Goal: Task Accomplishment & Management: Use online tool/utility

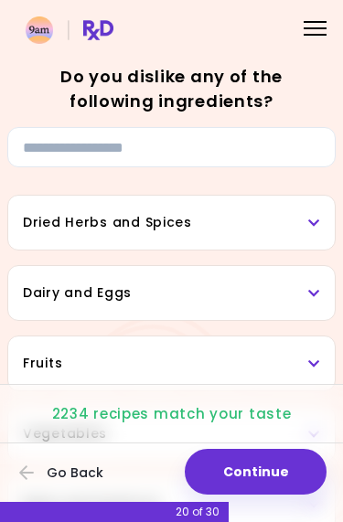
click at [318, 21] on div at bounding box center [315, 22] width 23 height 2
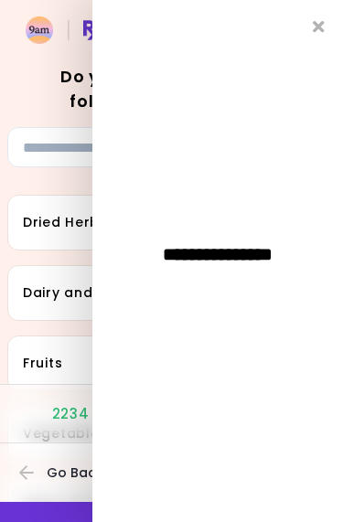
click at [317, 31] on icon "Close" at bounding box center [319, 26] width 12 height 16
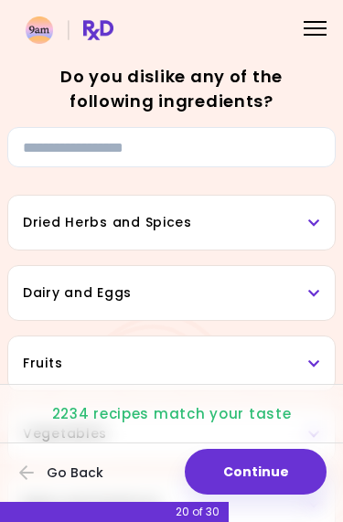
click at [316, 219] on icon at bounding box center [314, 223] width 12 height 13
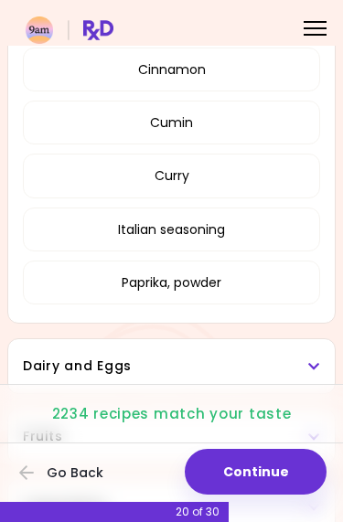
scroll to position [367, 0]
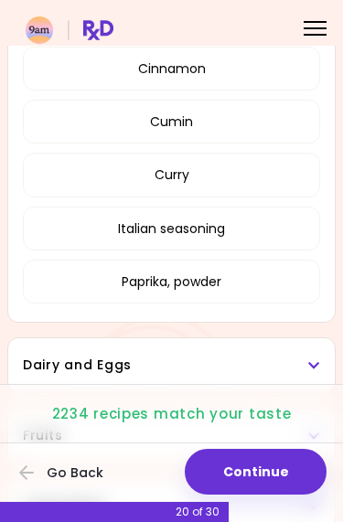
click at [319, 370] on icon at bounding box center [314, 365] width 12 height 13
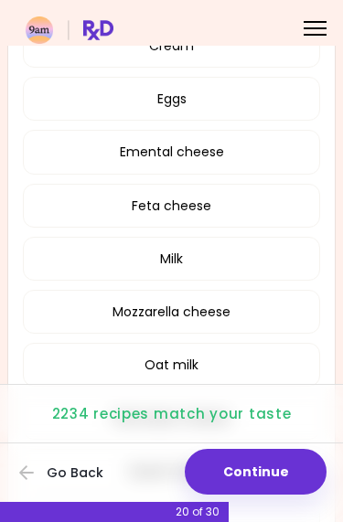
scroll to position [902, 0]
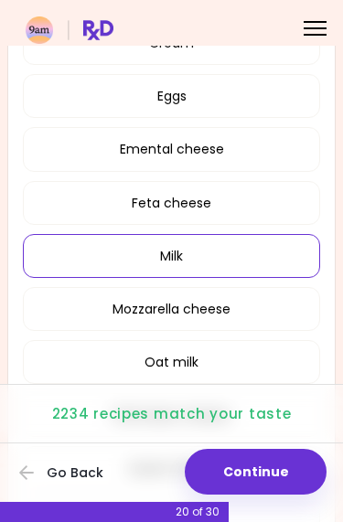
click at [274, 255] on button "Milk" at bounding box center [171, 256] width 297 height 44
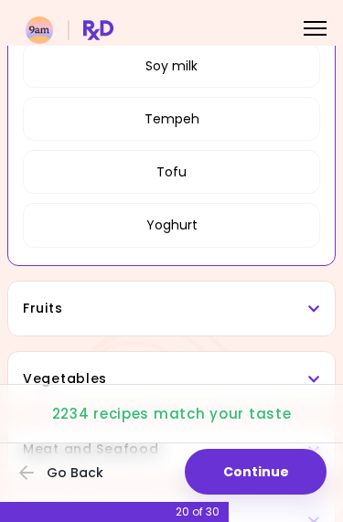
scroll to position [921, 0]
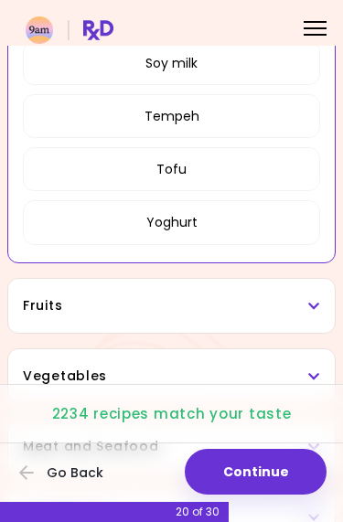
click at [318, 308] on icon at bounding box center [314, 306] width 12 height 13
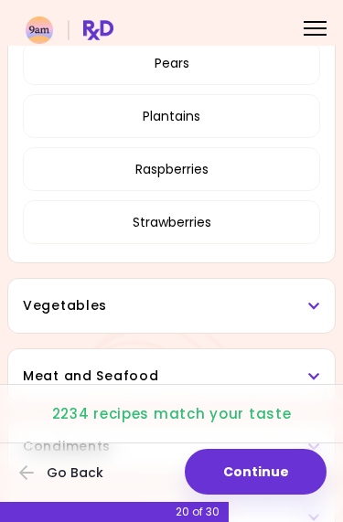
scroll to position [1590, 0]
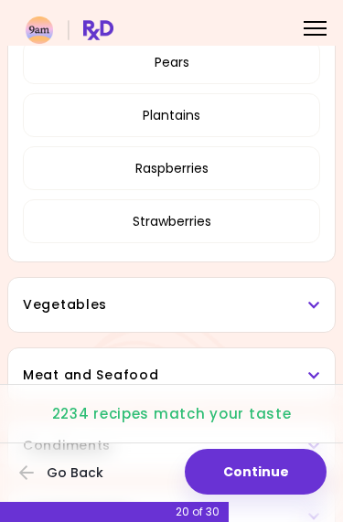
click at [317, 308] on icon at bounding box center [314, 305] width 12 height 13
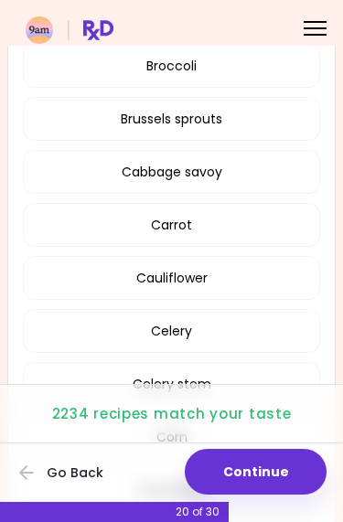
scroll to position [2204, 0]
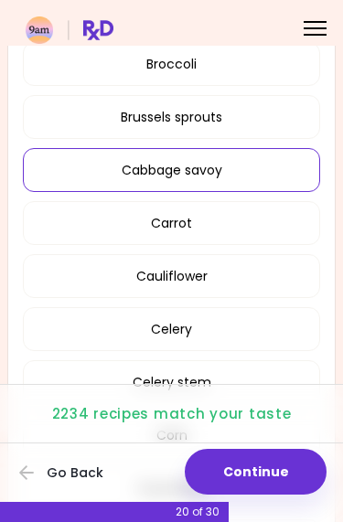
click at [279, 166] on button "Cabbage savoy" at bounding box center [171, 170] width 297 height 44
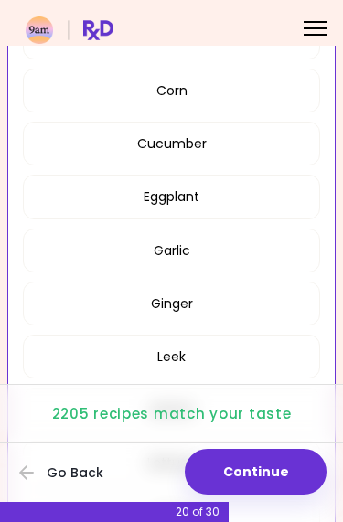
scroll to position [1082, 0]
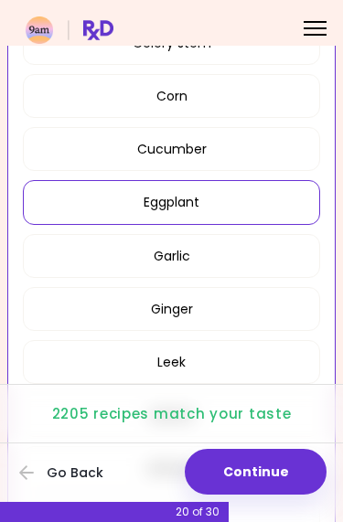
click at [274, 199] on button "Eggplant" at bounding box center [171, 202] width 297 height 44
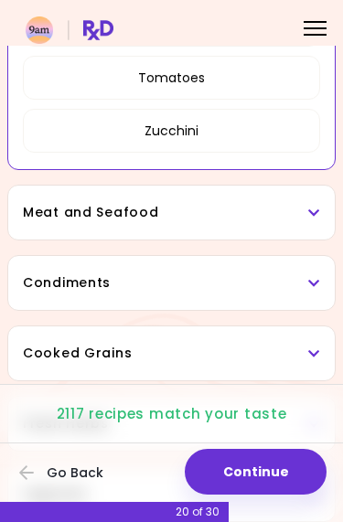
scroll to position [2001, 0]
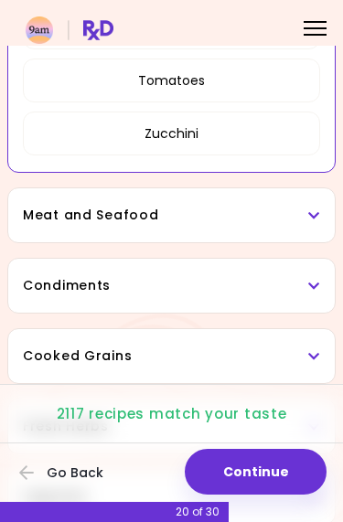
click at [316, 209] on icon at bounding box center [314, 215] width 12 height 13
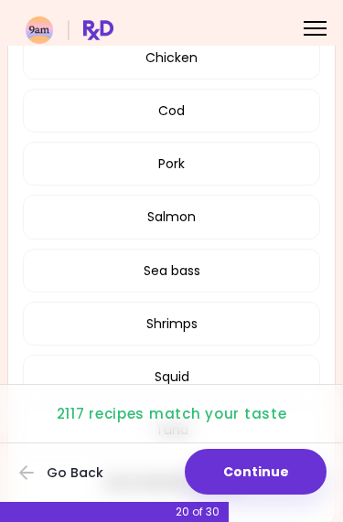
scroll to position [2319, 0]
click at [271, 270] on button "Sea bass" at bounding box center [171, 270] width 297 height 44
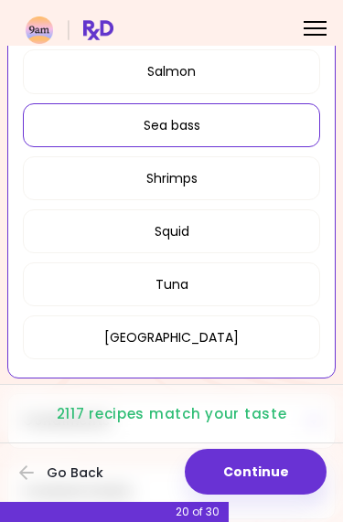
scroll to position [776, 0]
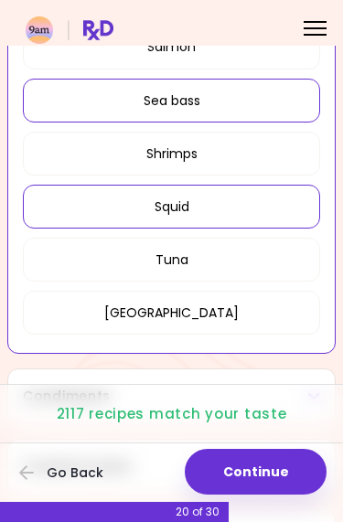
click at [284, 190] on button "Squid" at bounding box center [171, 207] width 297 height 44
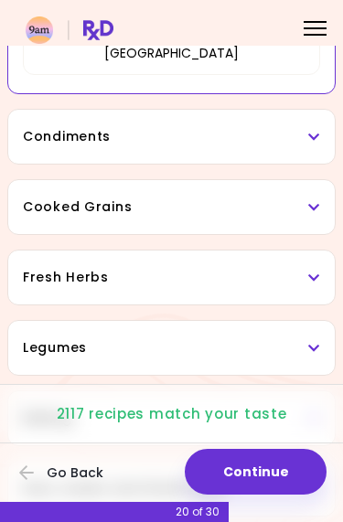
scroll to position [1045, 0]
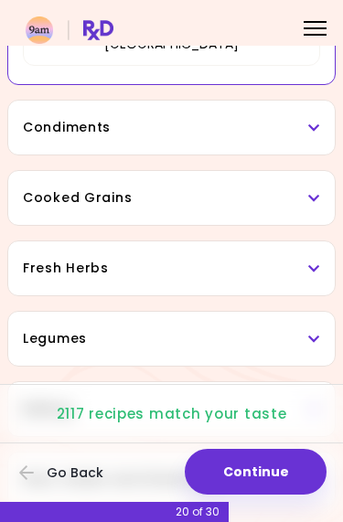
click at [324, 112] on div "Condiments" at bounding box center [171, 128] width 327 height 54
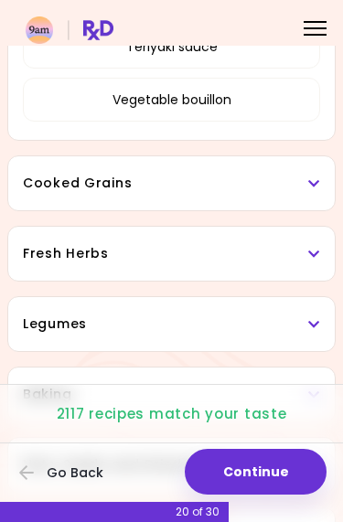
scroll to position [1823, 0]
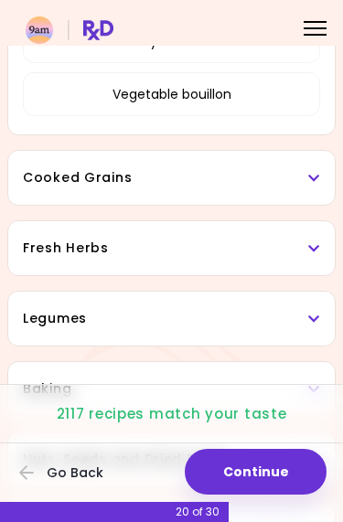
click at [320, 173] on icon at bounding box center [314, 178] width 12 height 13
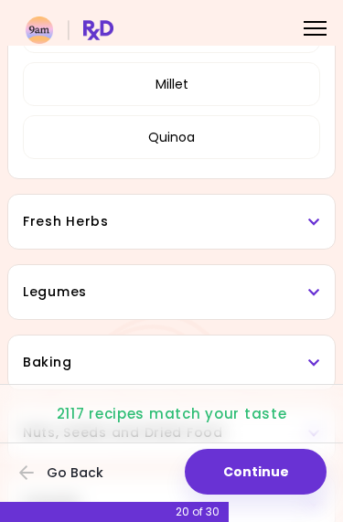
scroll to position [2131, 0]
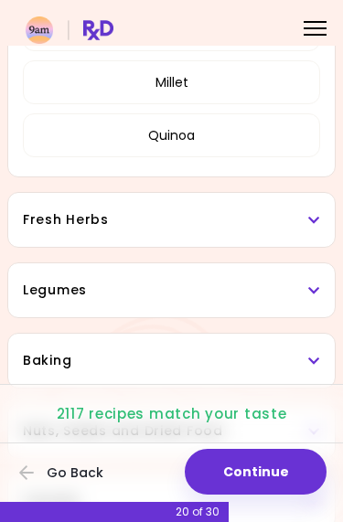
click at [314, 218] on icon at bounding box center [314, 220] width 12 height 13
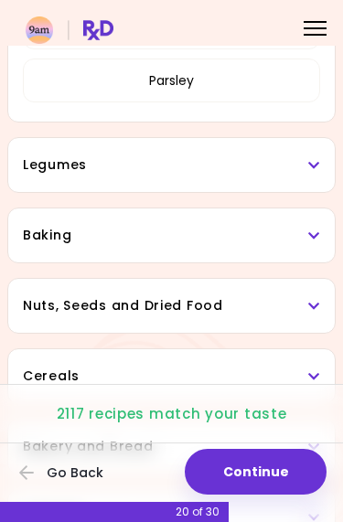
scroll to position [2541, 0]
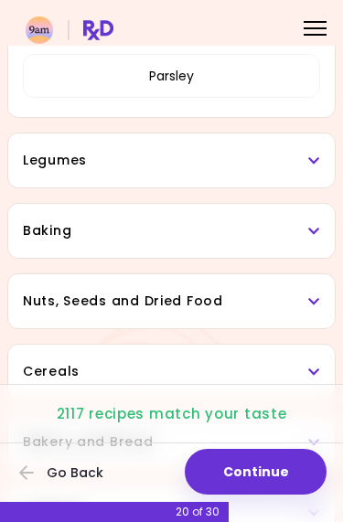
click at [319, 151] on h3 "Legumes" at bounding box center [171, 160] width 297 height 19
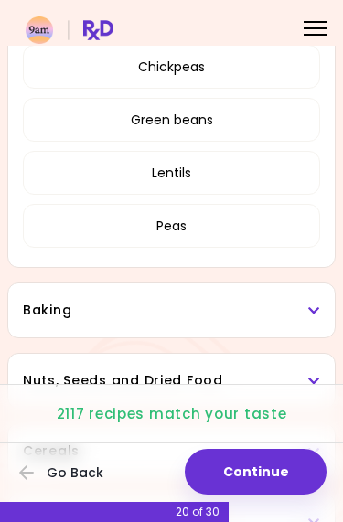
scroll to position [2776, 0]
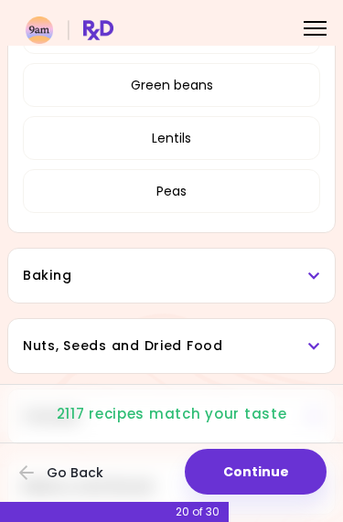
click at [316, 273] on icon at bounding box center [314, 276] width 12 height 13
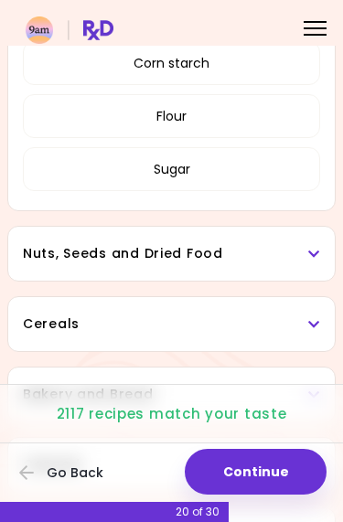
scroll to position [3150, 0]
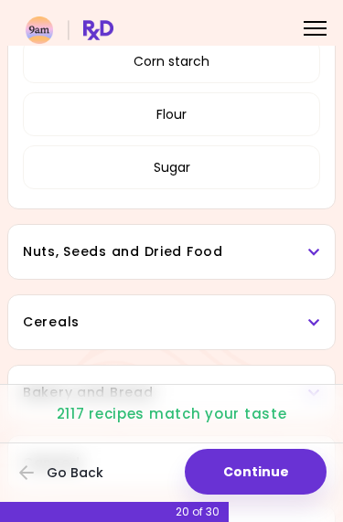
click at [316, 250] on icon at bounding box center [314, 252] width 12 height 13
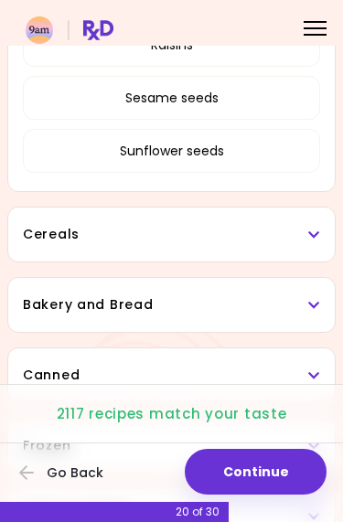
scroll to position [3804, 0]
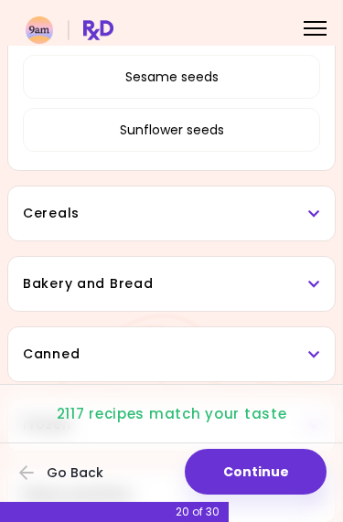
click at [319, 213] on icon at bounding box center [314, 214] width 12 height 13
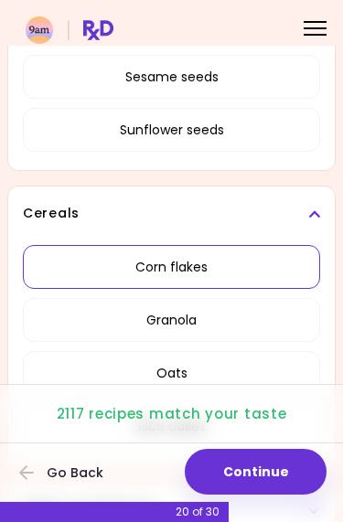
click at [273, 264] on button "Corn flakes" at bounding box center [171, 267] width 297 height 44
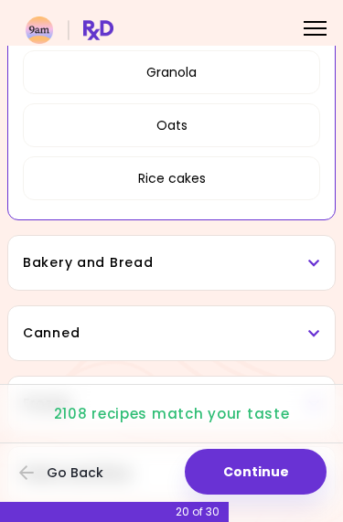
scroll to position [1043, 0]
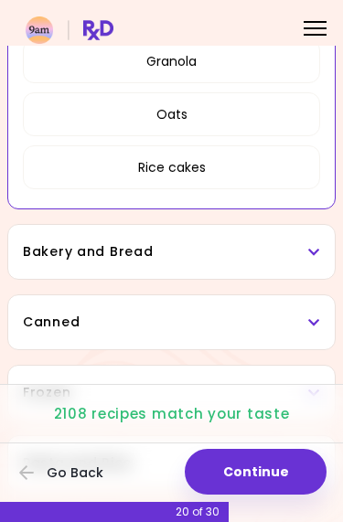
click at [317, 251] on icon at bounding box center [314, 252] width 12 height 13
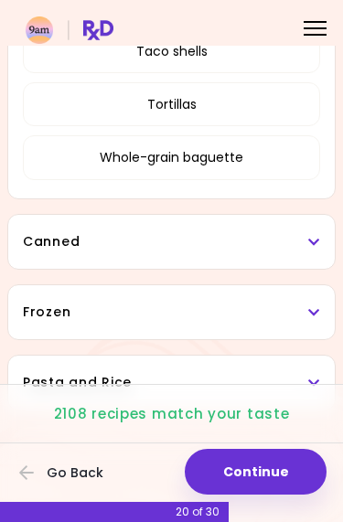
scroll to position [1459, 0]
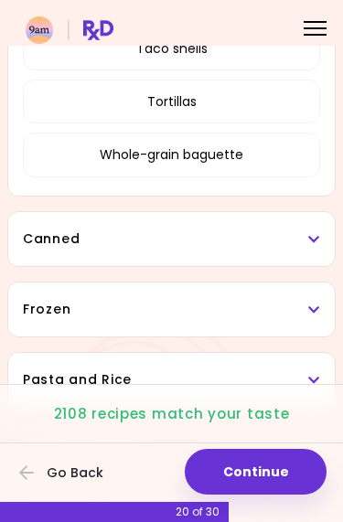
click at [323, 245] on div "Canned" at bounding box center [171, 239] width 327 height 54
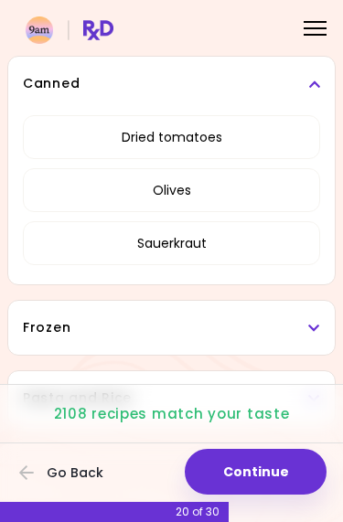
scroll to position [1627, 0]
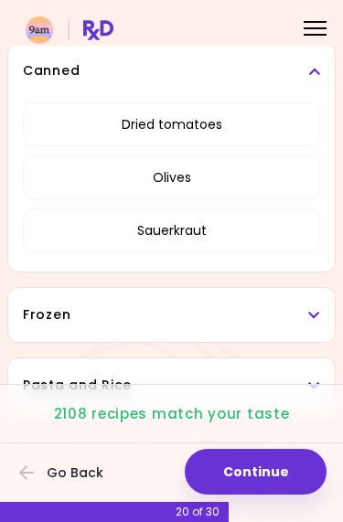
click at [312, 315] on icon at bounding box center [314, 315] width 12 height 13
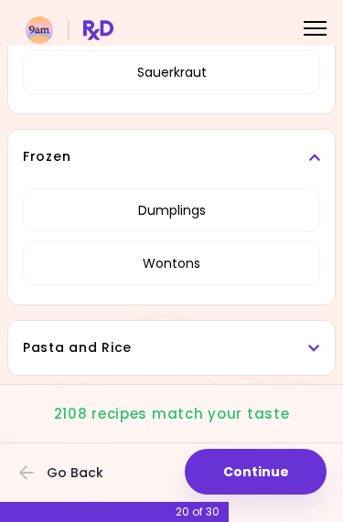
scroll to position [1785, 0]
click at [312, 353] on icon at bounding box center [314, 348] width 12 height 13
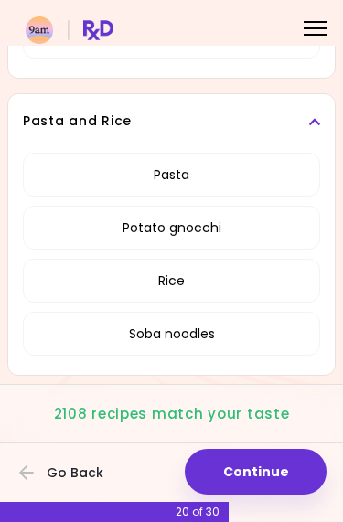
scroll to position [2012, 0]
click at [281, 486] on button "Continue" at bounding box center [256, 472] width 142 height 46
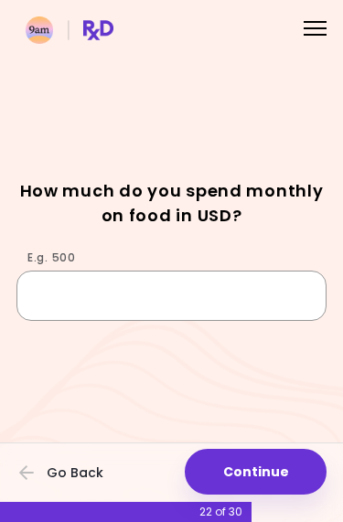
click at [195, 292] on input "E.g. 500" at bounding box center [171, 295] width 310 height 49
type input "***"
click at [338, 235] on div "How much do you spend monthly on food in USD? E.g. 500 ***" at bounding box center [171, 249] width 343 height 142
click at [295, 475] on button "Continue" at bounding box center [256, 472] width 142 height 46
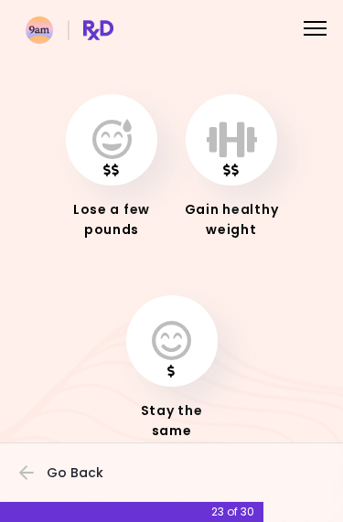
scroll to position [86, 0]
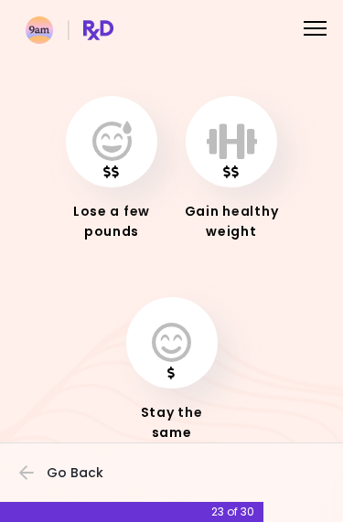
click at [114, 139] on icon "button" at bounding box center [111, 142] width 39 height 40
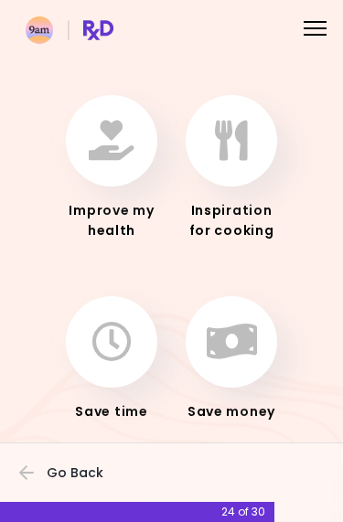
scroll to position [86, 0]
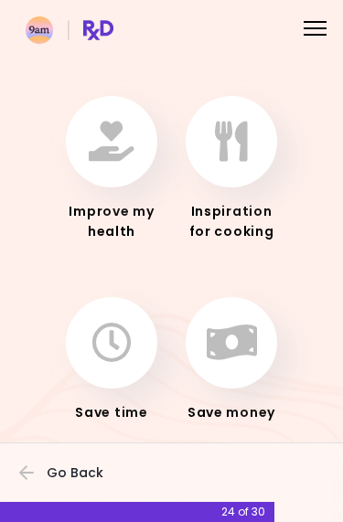
click at [102, 154] on icon "button" at bounding box center [112, 142] width 46 height 40
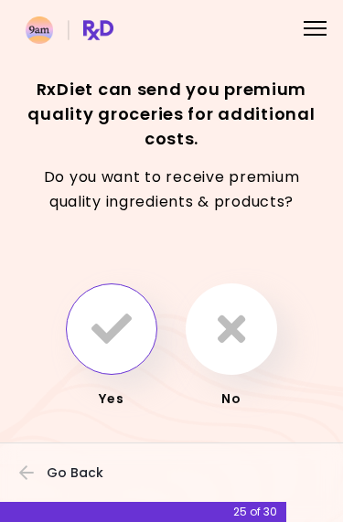
click at [123, 335] on icon "button" at bounding box center [111, 329] width 40 height 40
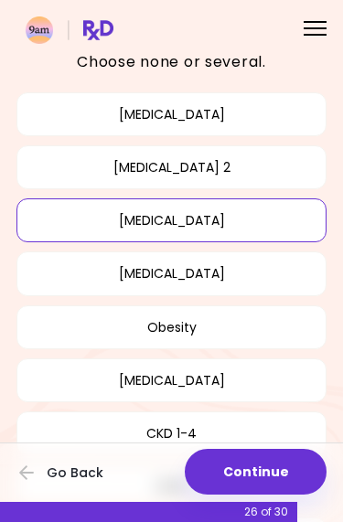
scroll to position [79, 0]
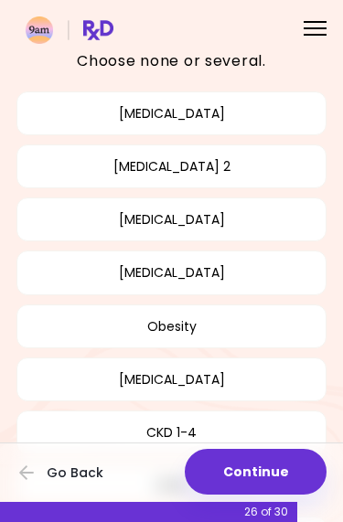
click at [312, 226] on button "High blood pressure" at bounding box center [171, 220] width 310 height 44
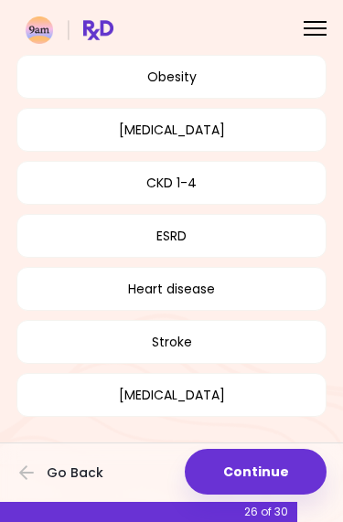
scroll to position [327, 0]
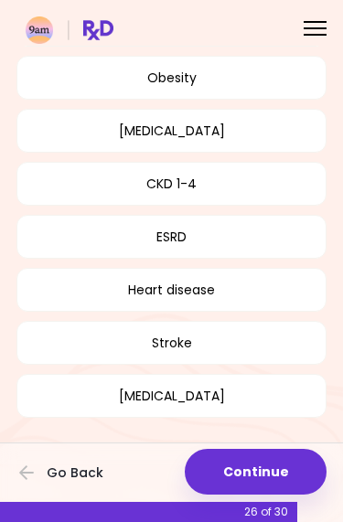
click at [284, 468] on button "Continue" at bounding box center [256, 472] width 142 height 46
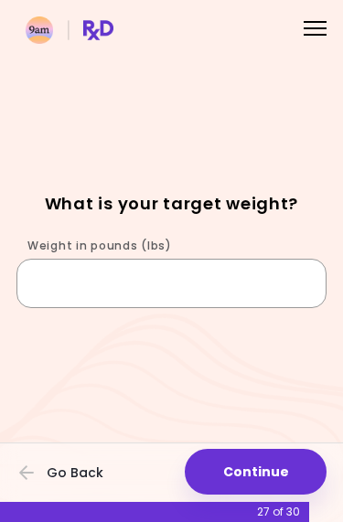
click at [188, 290] on input "Weight in pounds (lbs)" at bounding box center [171, 283] width 310 height 49
type input "***"
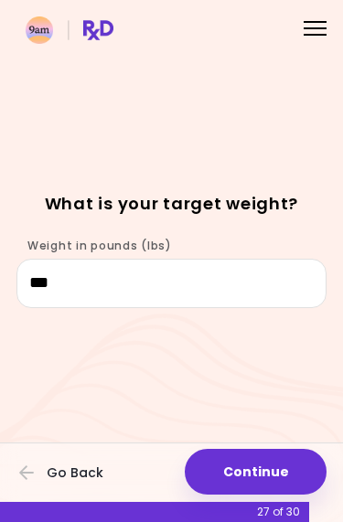
click at [273, 112] on div "Focusable invisible element What is your target weight? Weight in pounds (lbs) …" at bounding box center [171, 261] width 343 height 522
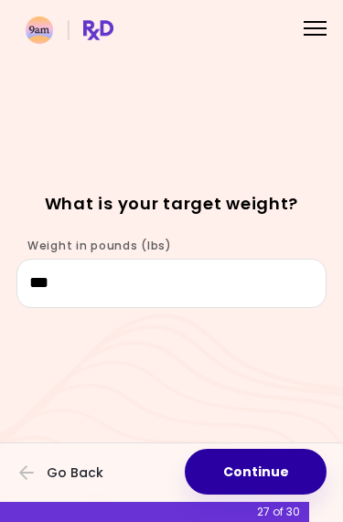
click at [294, 473] on button "Continue" at bounding box center [256, 472] width 142 height 46
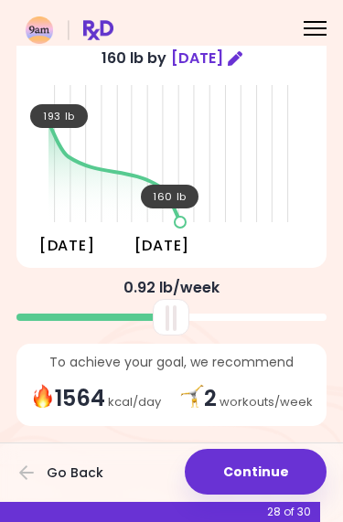
scroll to position [92, 0]
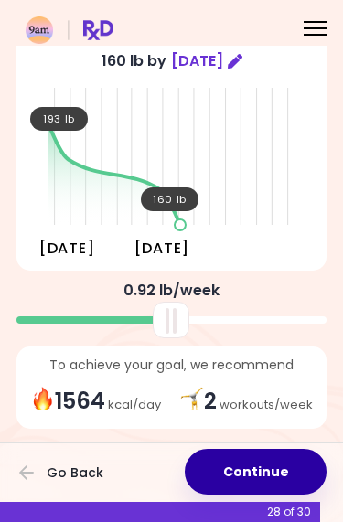
click at [280, 470] on button "Continue" at bounding box center [256, 472] width 142 height 46
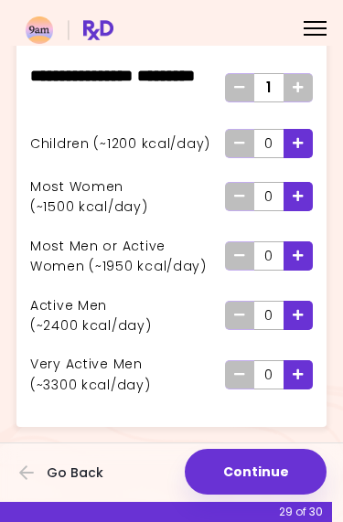
scroll to position [92, 0]
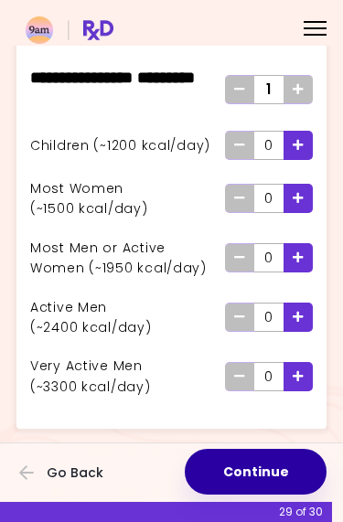
click at [278, 470] on button "Continue" at bounding box center [256, 472] width 142 height 46
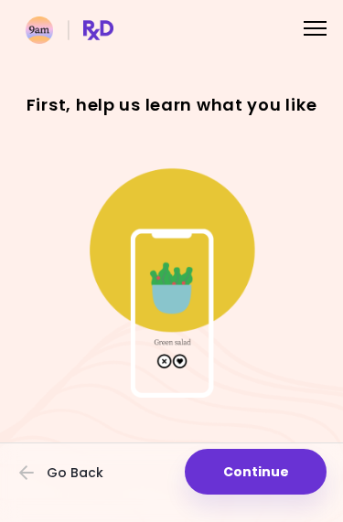
click at [282, 481] on button "Continue" at bounding box center [256, 472] width 142 height 46
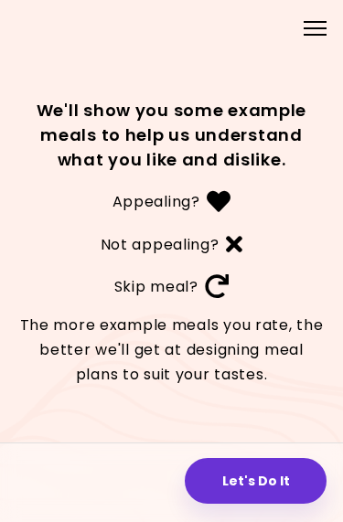
click at [282, 488] on button "Let's Do It" at bounding box center [256, 481] width 142 height 46
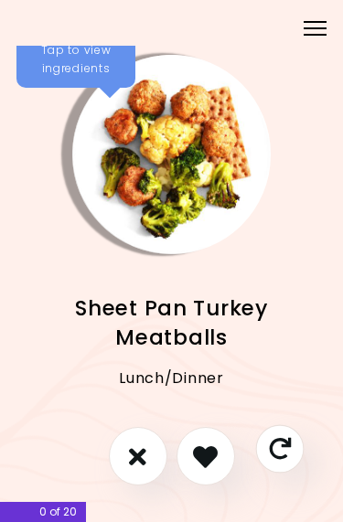
click at [288, 438] on icon "Skip" at bounding box center [279, 449] width 22 height 22
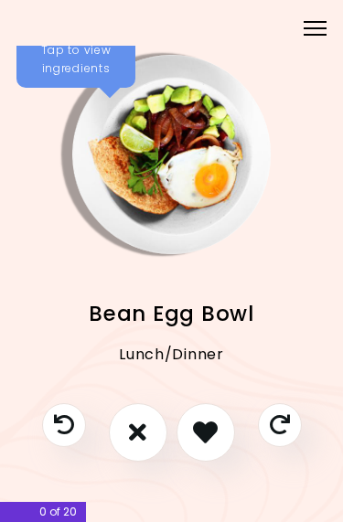
click at [81, 65] on div "Tap to view ingredients" at bounding box center [75, 60] width 119 height 56
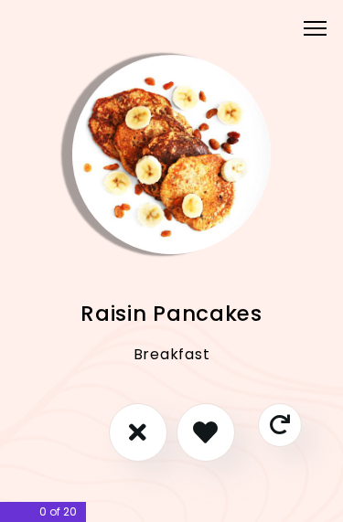
click at [216, 444] on icon "I like this recipe" at bounding box center [205, 432] width 25 height 25
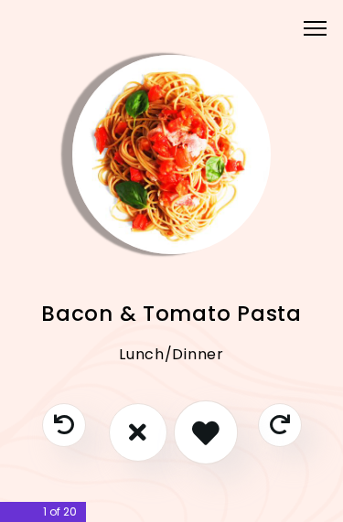
click at [210, 435] on icon "I like this recipe" at bounding box center [205, 432] width 27 height 27
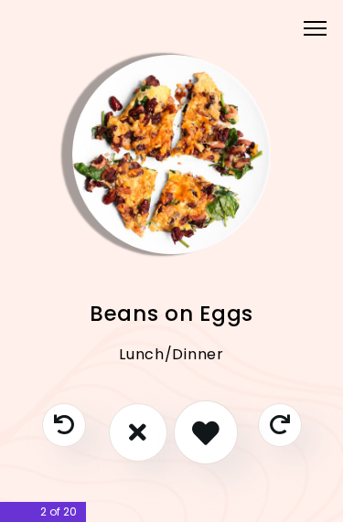
click at [225, 436] on button "I like this recipe" at bounding box center [205, 432] width 64 height 64
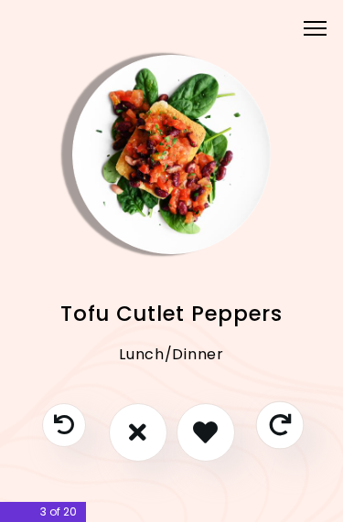
click at [287, 424] on icon "Skip" at bounding box center [279, 424] width 22 height 22
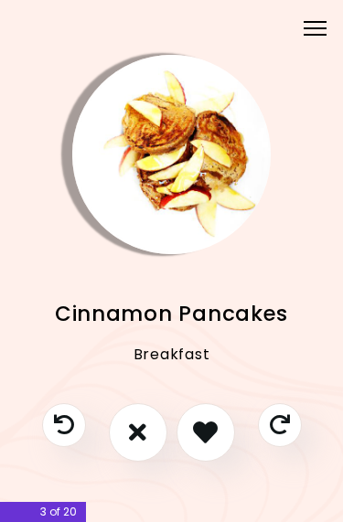
click at [206, 439] on icon "I like this recipe" at bounding box center [205, 432] width 25 height 25
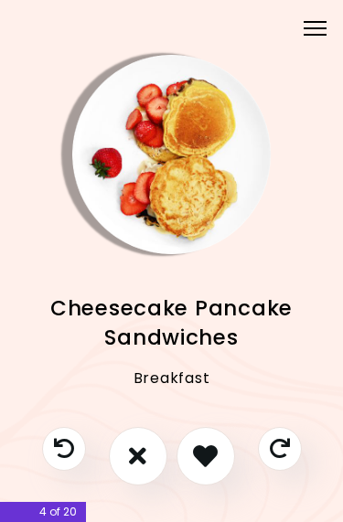
click at [215, 466] on icon "I like this recipe" at bounding box center [205, 456] width 25 height 25
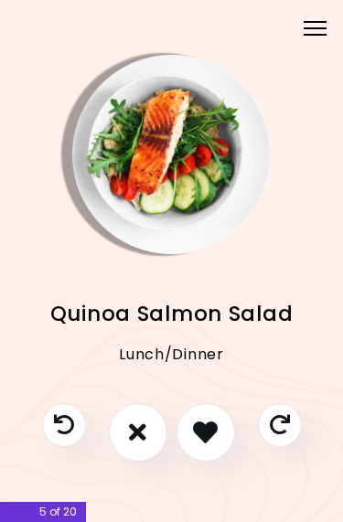
click at [210, 437] on icon "I like this recipe" at bounding box center [205, 432] width 25 height 25
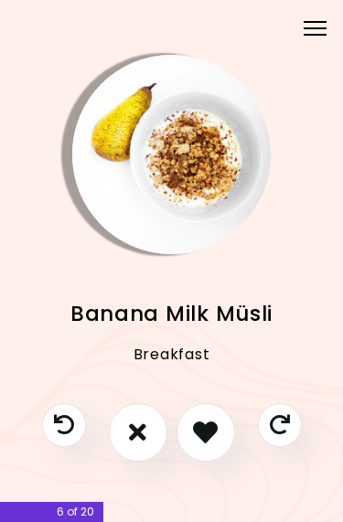
click at [211, 438] on icon "I like this recipe" at bounding box center [205, 432] width 25 height 25
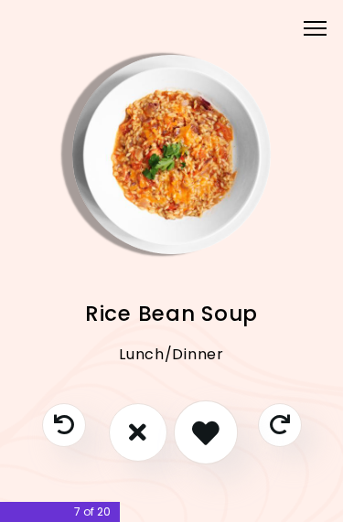
click at [211, 440] on icon "I like this recipe" at bounding box center [205, 432] width 27 height 27
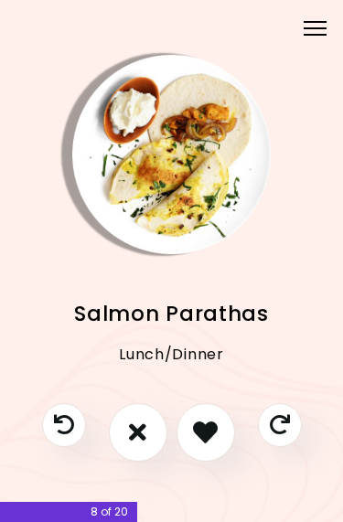
click at [284, 432] on icon "Skip" at bounding box center [280, 425] width 20 height 20
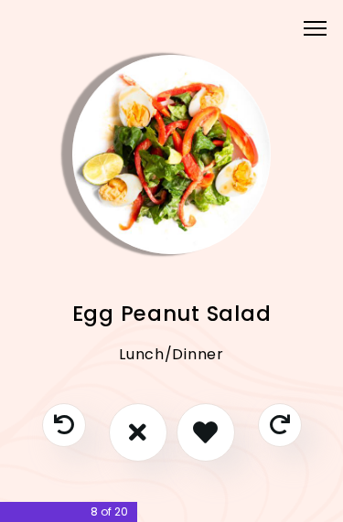
click at [211, 437] on icon "I like this recipe" at bounding box center [205, 432] width 25 height 25
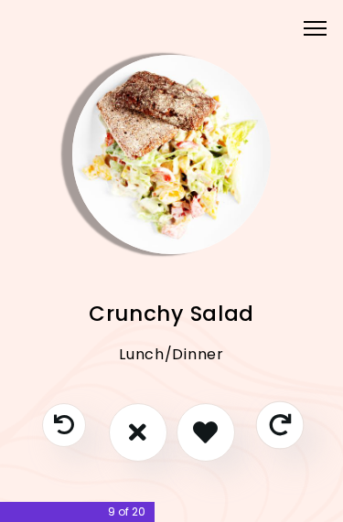
click at [282, 432] on icon "Skip" at bounding box center [279, 424] width 22 height 22
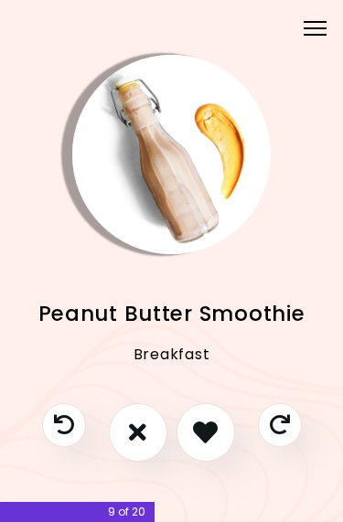
click at [286, 434] on icon "Skip" at bounding box center [280, 425] width 20 height 20
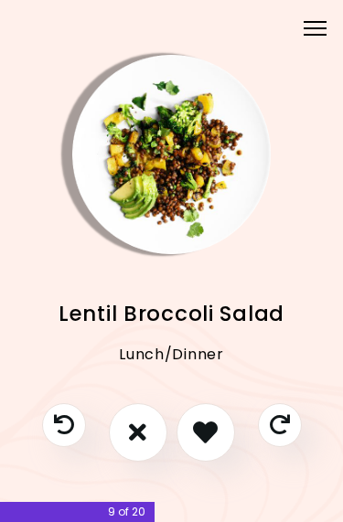
click at [212, 437] on icon "I like this recipe" at bounding box center [205, 432] width 25 height 25
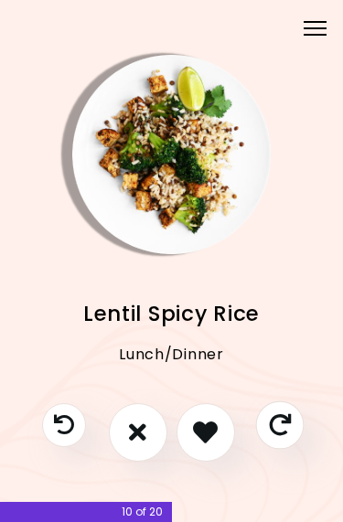
click at [282, 433] on icon "Skip" at bounding box center [279, 424] width 22 height 22
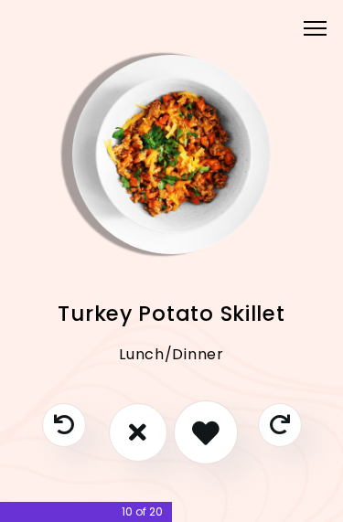
click at [212, 436] on icon "I like this recipe" at bounding box center [205, 432] width 27 height 27
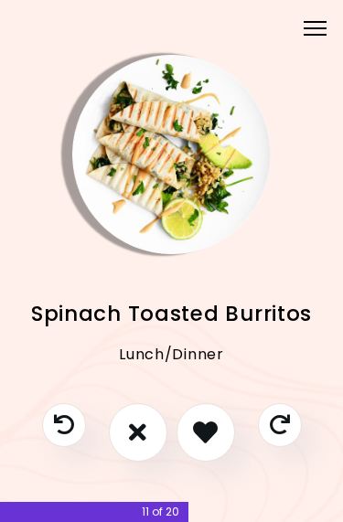
click at [214, 441] on icon "I like this recipe" at bounding box center [205, 432] width 25 height 25
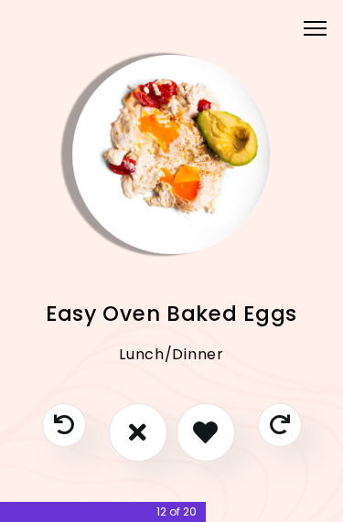
click at [213, 444] on icon "I like this recipe" at bounding box center [205, 432] width 25 height 25
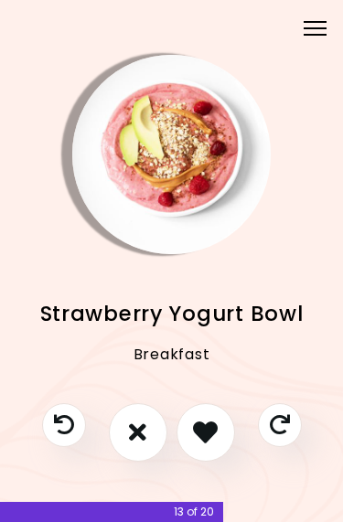
click at [217, 438] on icon "I like this recipe" at bounding box center [205, 432] width 25 height 25
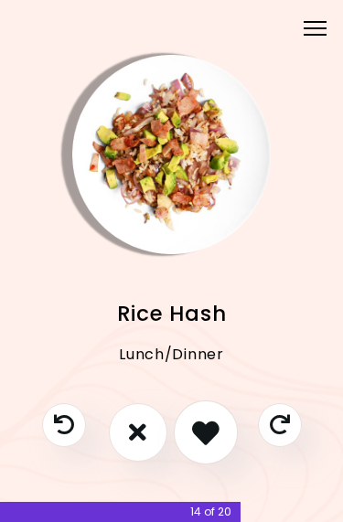
click at [216, 444] on icon "I like this recipe" at bounding box center [205, 432] width 27 height 27
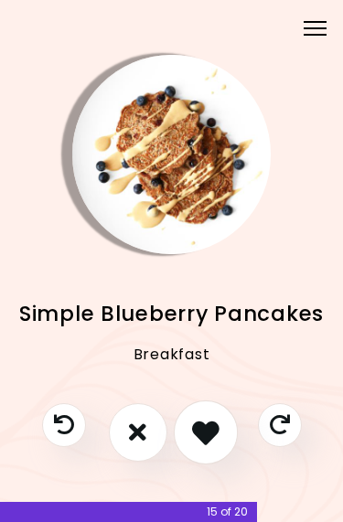
click at [220, 436] on button "I like this recipe" at bounding box center [205, 432] width 64 height 64
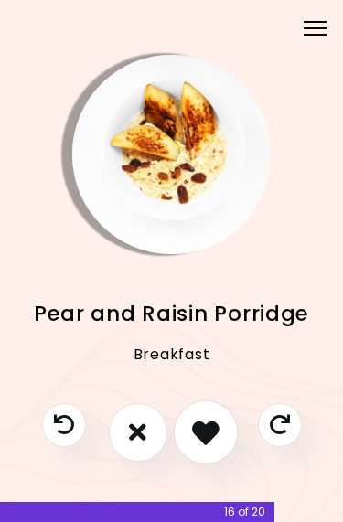
click at [214, 444] on icon "I like this recipe" at bounding box center [205, 432] width 27 height 27
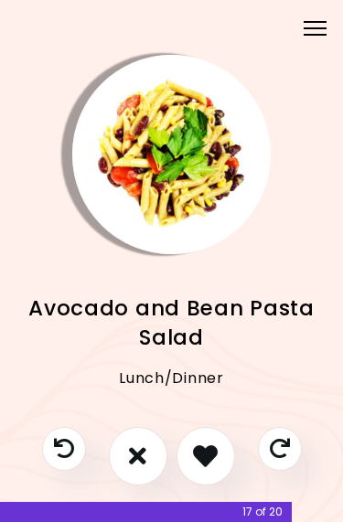
click at [217, 455] on icon "I like this recipe" at bounding box center [205, 456] width 25 height 25
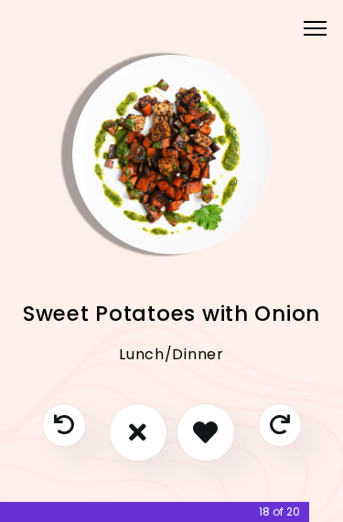
click at [289, 429] on icon "Skip" at bounding box center [280, 425] width 20 height 20
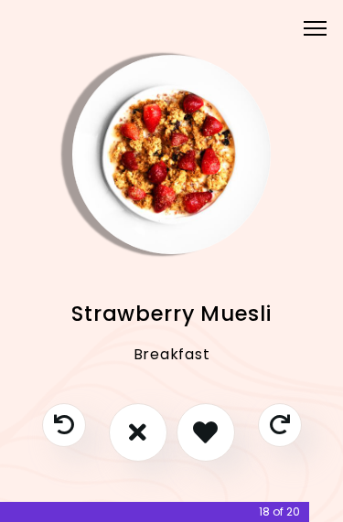
click at [216, 434] on icon "I like this recipe" at bounding box center [205, 432] width 25 height 25
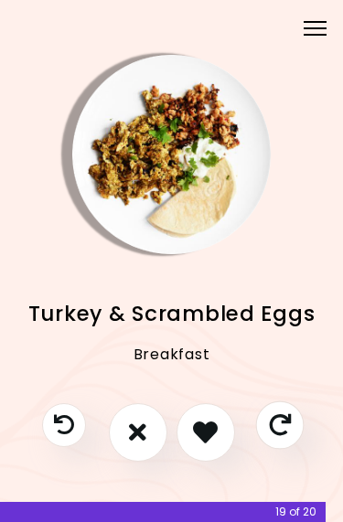
click at [284, 431] on icon "Skip" at bounding box center [279, 424] width 22 height 22
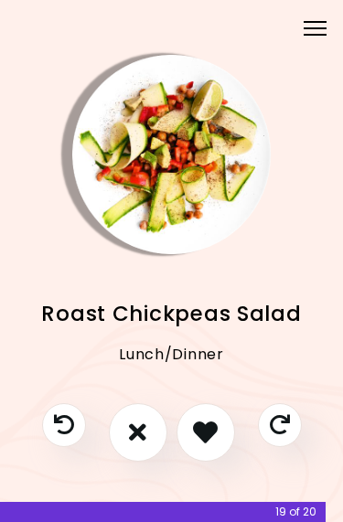
click at [290, 428] on button "Skip" at bounding box center [280, 425] width 44 height 44
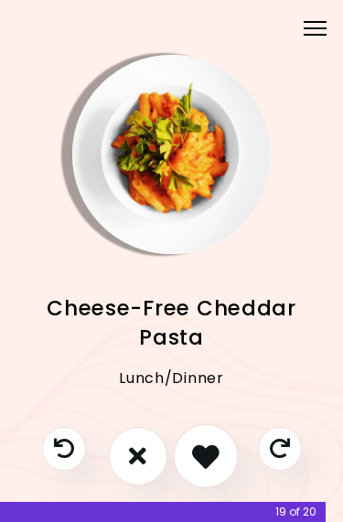
click at [209, 457] on icon "I like this recipe" at bounding box center [205, 456] width 27 height 27
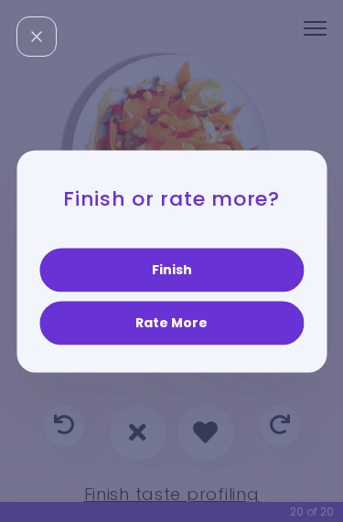
click at [239, 330] on button "Rate More" at bounding box center [171, 323] width 264 height 44
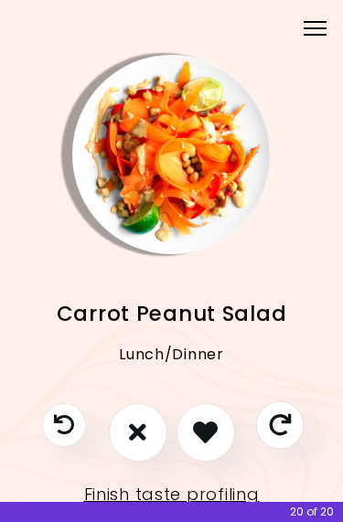
click at [287, 433] on icon "Skip" at bounding box center [279, 424] width 22 height 22
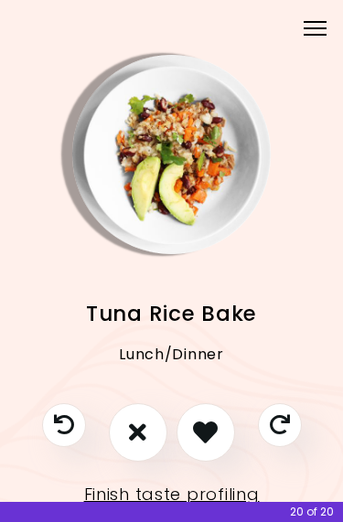
click at [204, 428] on icon "I like this recipe" at bounding box center [205, 432] width 25 height 25
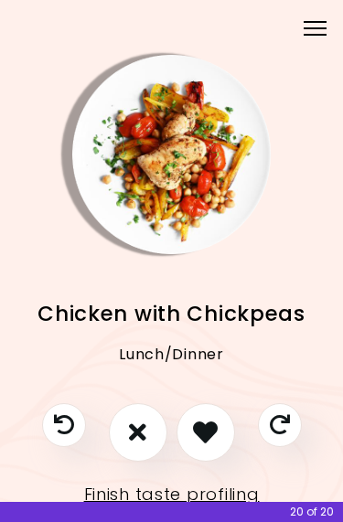
click at [225, 446] on button "I like this recipe" at bounding box center [206, 432] width 59 height 59
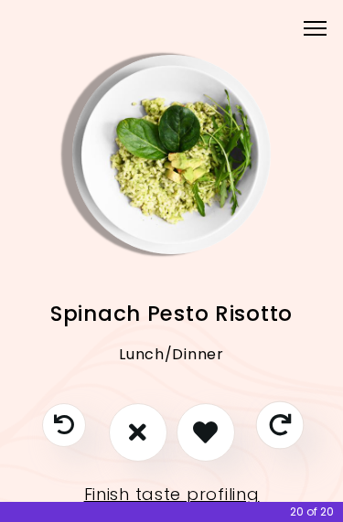
click at [282, 431] on icon "Skip" at bounding box center [279, 424] width 22 height 22
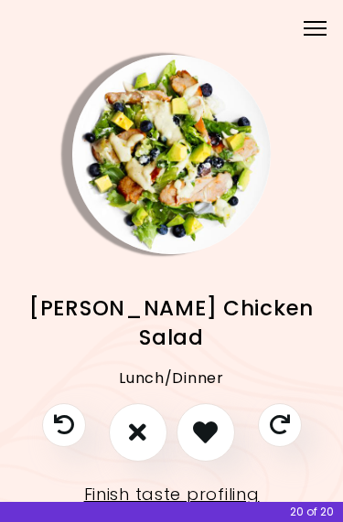
click at [61, 434] on icon "Previous recipe" at bounding box center [64, 425] width 20 height 20
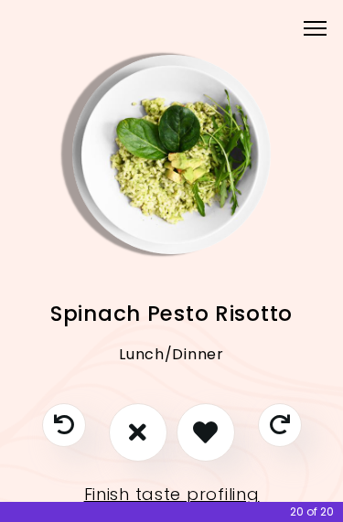
click at [209, 440] on icon "I like this recipe" at bounding box center [205, 432] width 25 height 25
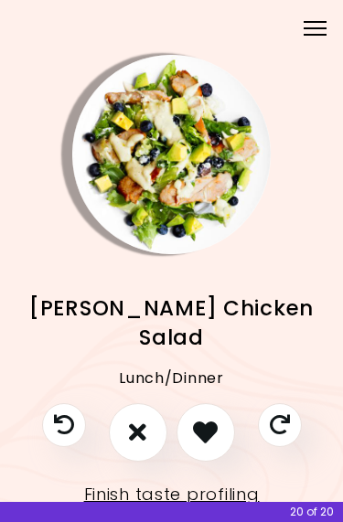
click at [213, 434] on icon "I like this recipe" at bounding box center [205, 432] width 25 height 25
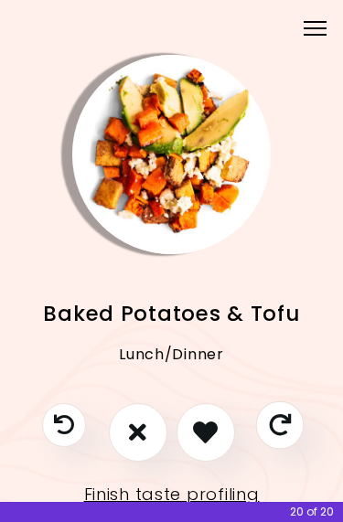
click at [284, 444] on button "Skip" at bounding box center [279, 425] width 48 height 48
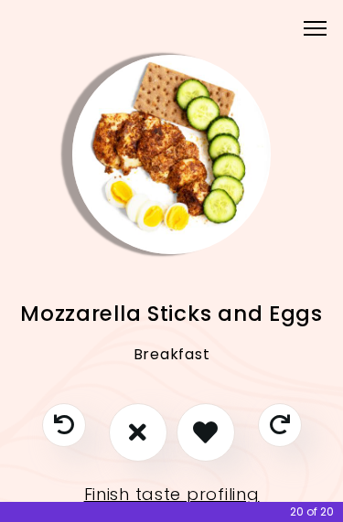
click at [280, 434] on icon "Skip" at bounding box center [280, 425] width 20 height 20
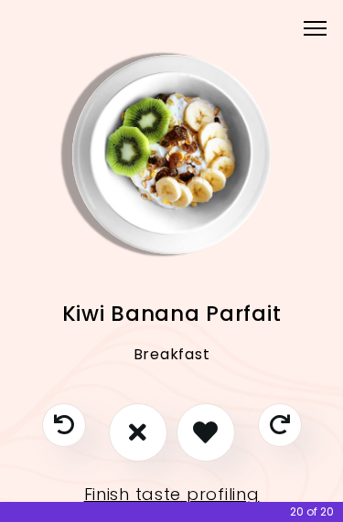
click at [207, 442] on icon "I like this recipe" at bounding box center [205, 432] width 25 height 25
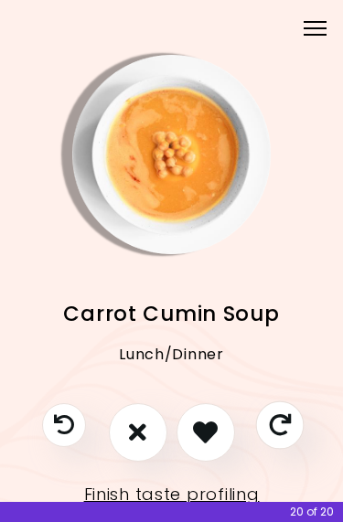
click at [294, 442] on button "Skip" at bounding box center [279, 425] width 48 height 48
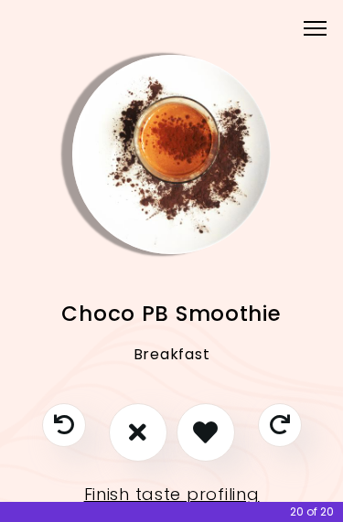
click at [294, 428] on button "Skip" at bounding box center [280, 425] width 44 height 44
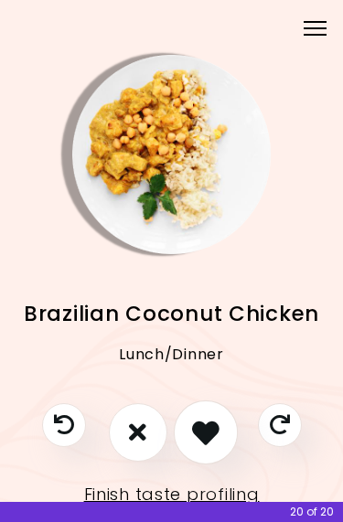
click at [222, 434] on button "I like this recipe" at bounding box center [205, 432] width 64 height 64
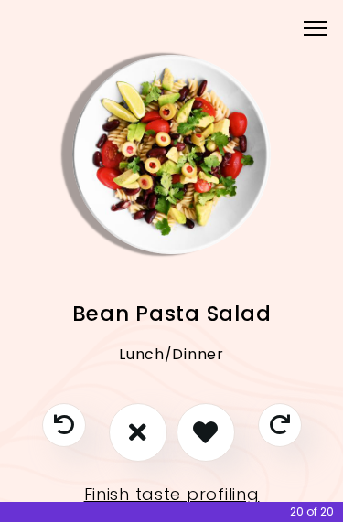
click at [206, 441] on icon "I like this recipe" at bounding box center [205, 432] width 25 height 25
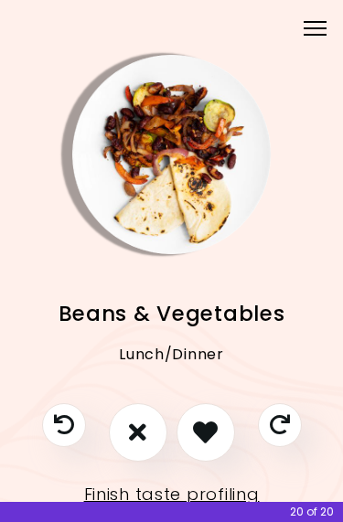
click at [209, 439] on icon "I like this recipe" at bounding box center [205, 432] width 25 height 25
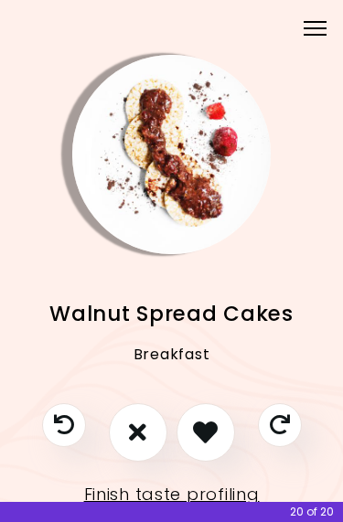
click at [204, 438] on icon "I like this recipe" at bounding box center [205, 432] width 25 height 25
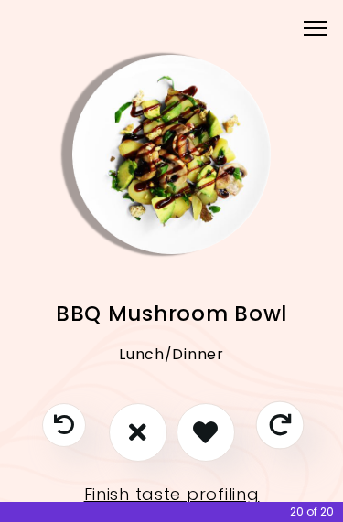
click at [286, 429] on icon "Skip" at bounding box center [279, 424] width 22 height 22
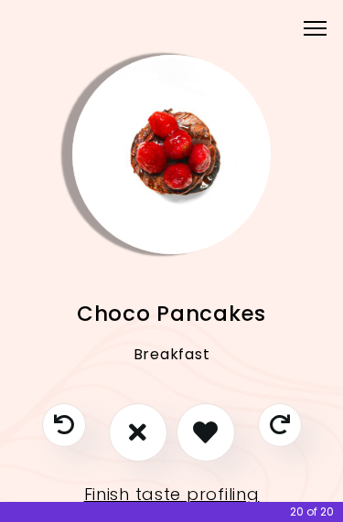
click at [207, 443] on icon "I like this recipe" at bounding box center [205, 432] width 25 height 25
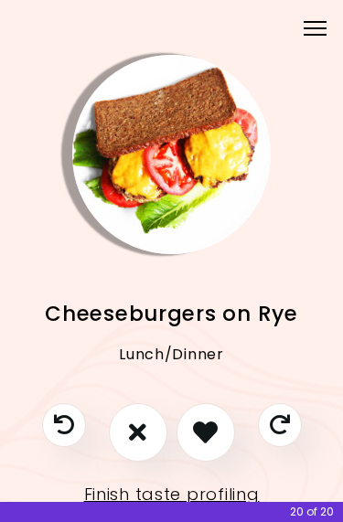
click at [216, 436] on icon "I like this recipe" at bounding box center [205, 432] width 25 height 25
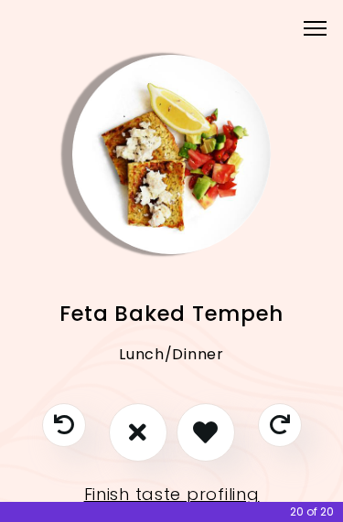
click at [299, 427] on button "Skip" at bounding box center [280, 425] width 44 height 44
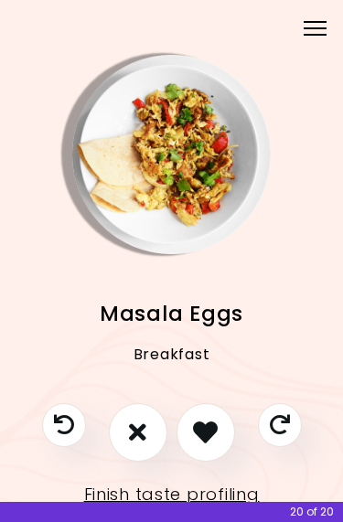
click at [219, 443] on button "I like this recipe" at bounding box center [206, 432] width 59 height 59
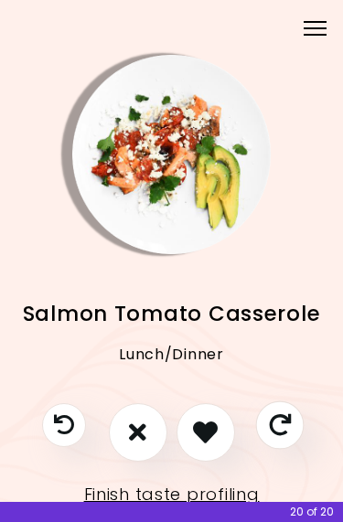
click at [286, 439] on button "Skip" at bounding box center [279, 425] width 48 height 48
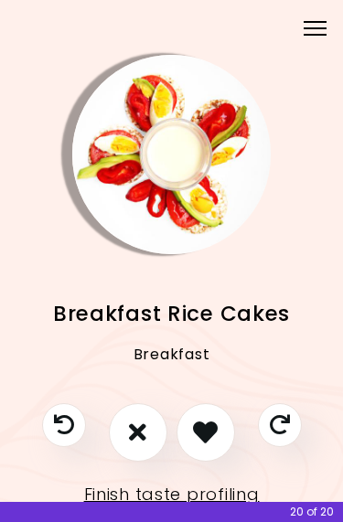
click at [209, 433] on icon "I like this recipe" at bounding box center [205, 432] width 25 height 25
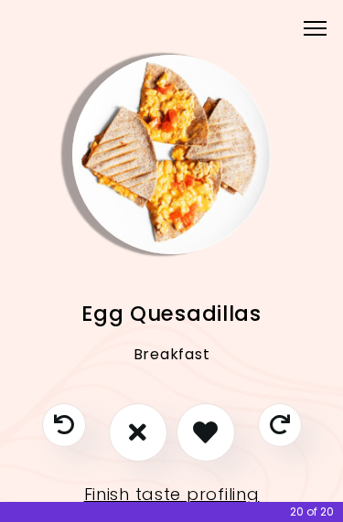
click at [217, 441] on icon "I like this recipe" at bounding box center [205, 432] width 25 height 25
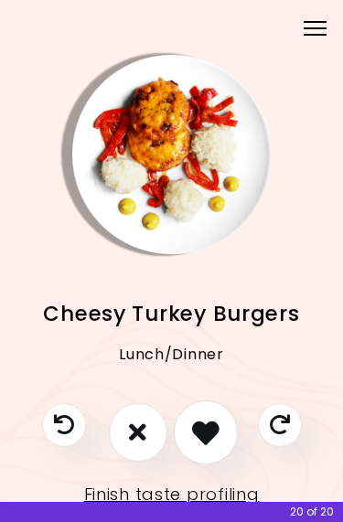
click at [220, 447] on button "I like this recipe" at bounding box center [205, 432] width 64 height 64
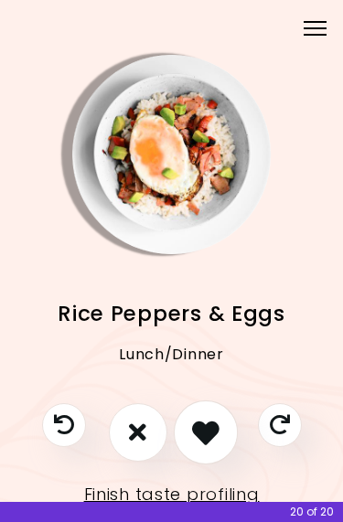
click at [212, 443] on icon "I like this recipe" at bounding box center [205, 432] width 27 height 27
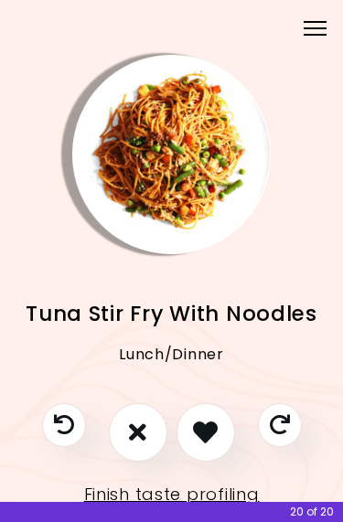
click at [300, 421] on button "Skip" at bounding box center [280, 425] width 44 height 44
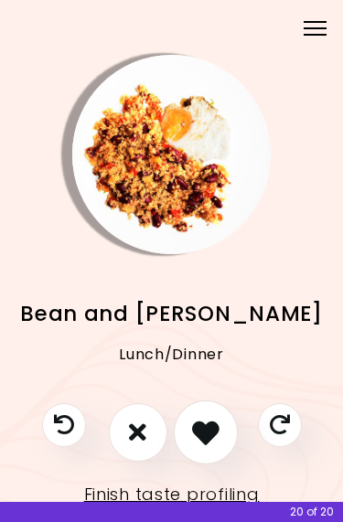
click at [212, 437] on icon "I like this recipe" at bounding box center [205, 432] width 27 height 27
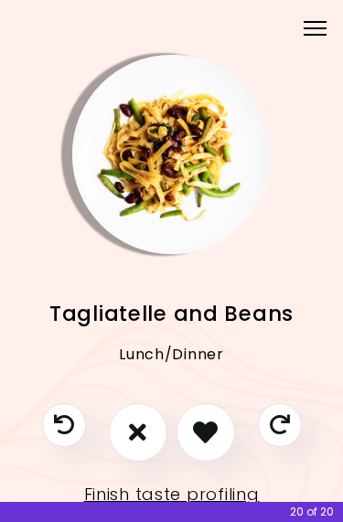
click at [287, 427] on icon "Skip" at bounding box center [280, 425] width 20 height 20
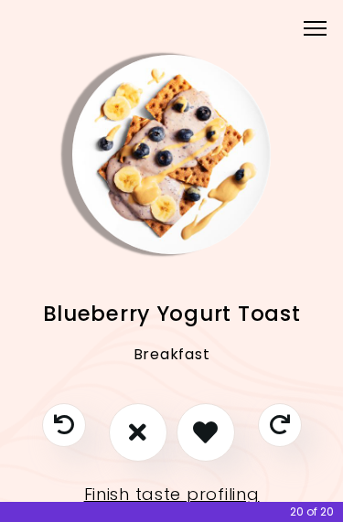
click at [215, 430] on icon "I like this recipe" at bounding box center [205, 432] width 25 height 25
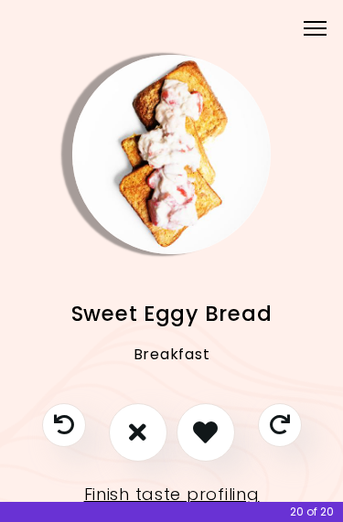
click at [216, 428] on icon "I like this recipe" at bounding box center [205, 432] width 25 height 25
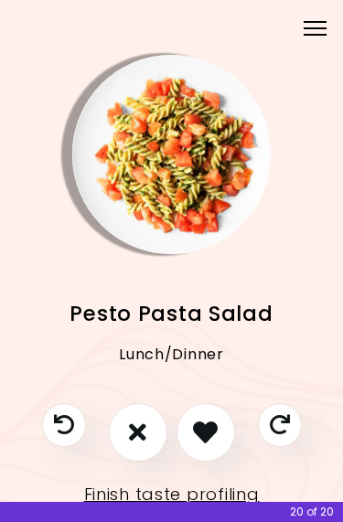
click at [213, 435] on icon "I like this recipe" at bounding box center [205, 432] width 25 height 25
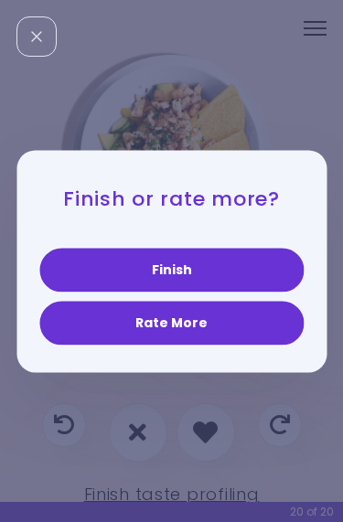
click at [241, 273] on button "Finish" at bounding box center [171, 270] width 264 height 44
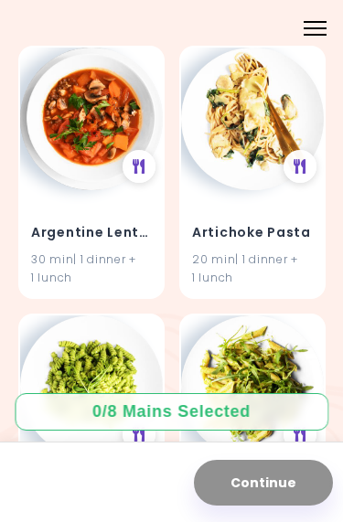
scroll to position [462, 0]
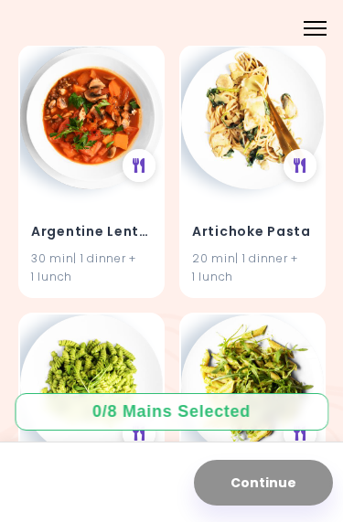
click at [267, 226] on h4 "Artichoke Pasta" at bounding box center [252, 231] width 121 height 29
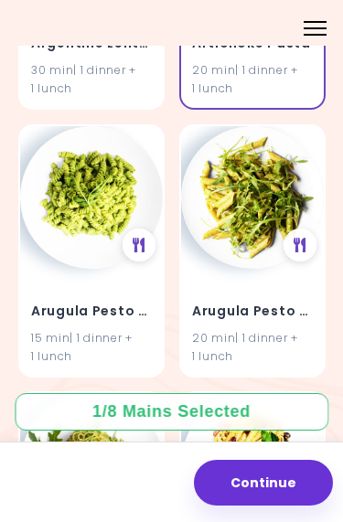
scroll to position [658, 0]
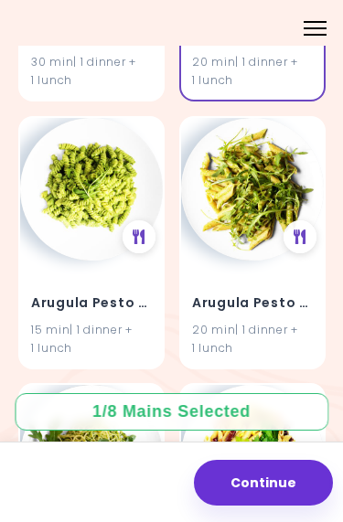
click at [138, 304] on h4 "Arugula Pesto Pasta" at bounding box center [91, 302] width 121 height 29
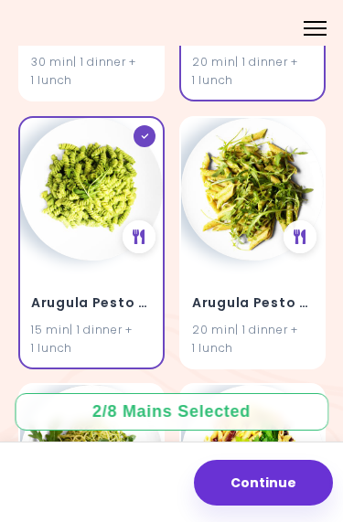
click at [143, 293] on h4 "Arugula Pesto Pasta" at bounding box center [91, 302] width 121 height 29
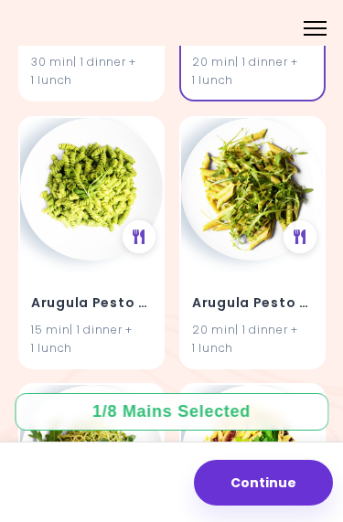
click at [84, 179] on img at bounding box center [91, 189] width 143 height 143
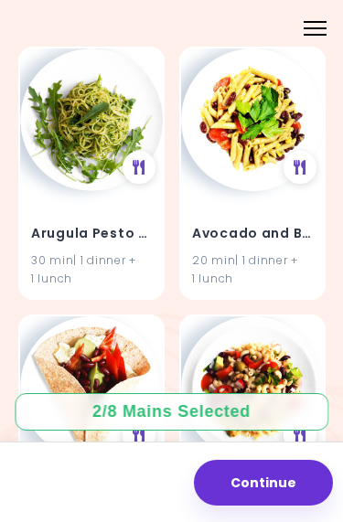
scroll to position [980, 0]
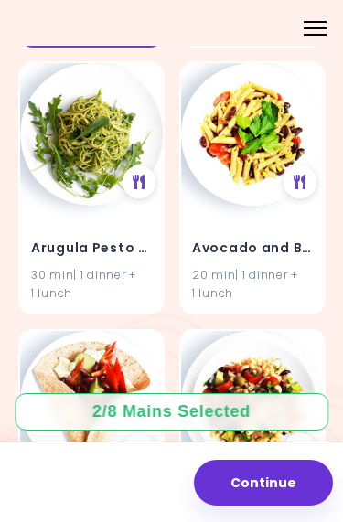
click at [262, 193] on img at bounding box center [252, 134] width 143 height 143
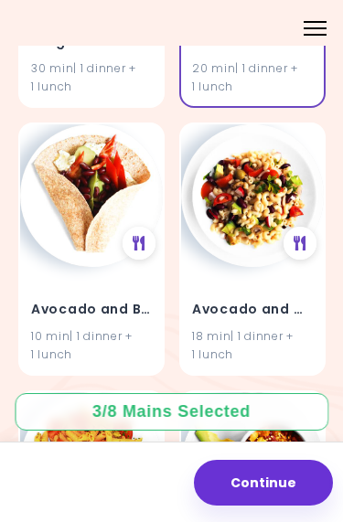
scroll to position [1194, 0]
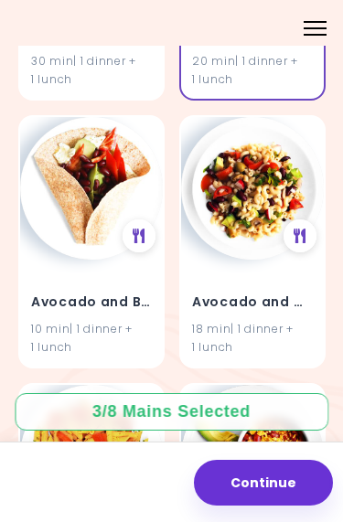
click at [311, 227] on div at bounding box center [300, 235] width 33 height 33
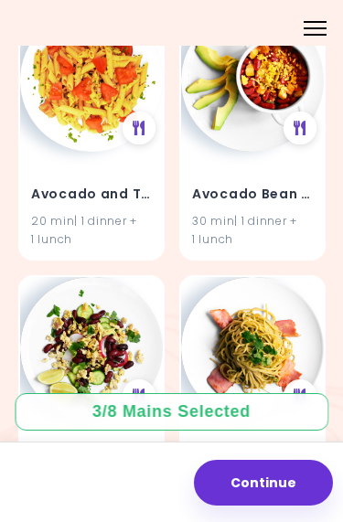
scroll to position [1526, 0]
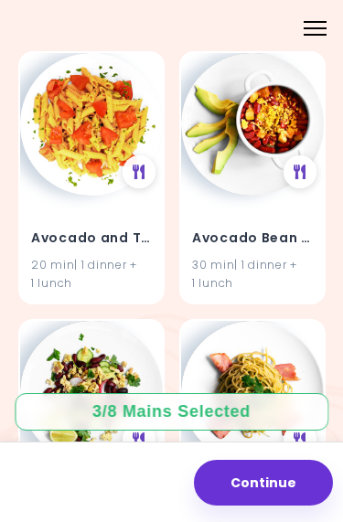
click at [263, 198] on div "Avocado Bean Chilli 30 min | 1 dinner + 1 lunch" at bounding box center [252, 249] width 143 height 107
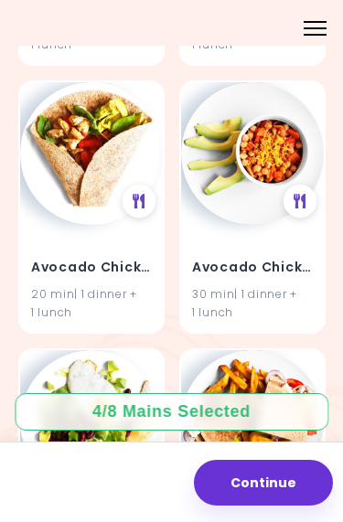
scroll to position [2035, 0]
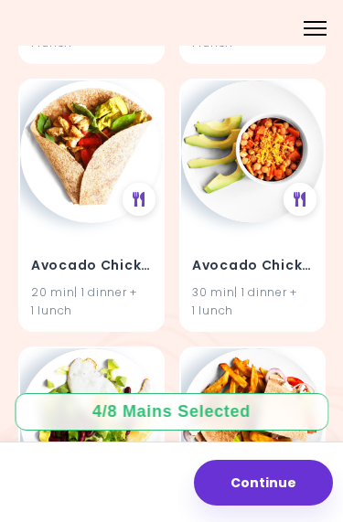
click at [108, 260] on h4 "Avocado Chicken Wrap" at bounding box center [91, 266] width 121 height 29
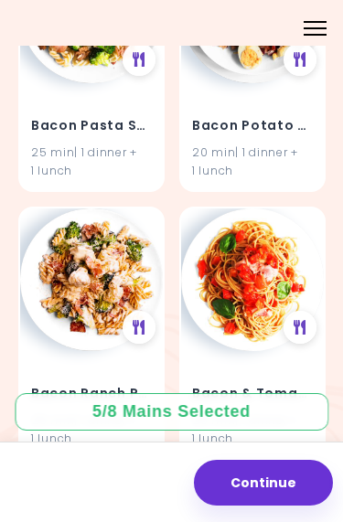
scroll to position [4635, 0]
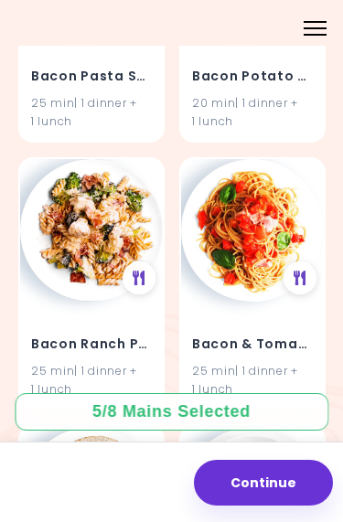
click at [262, 362] on div "25 min | 1 dinner + 1 lunch" at bounding box center [252, 379] width 121 height 35
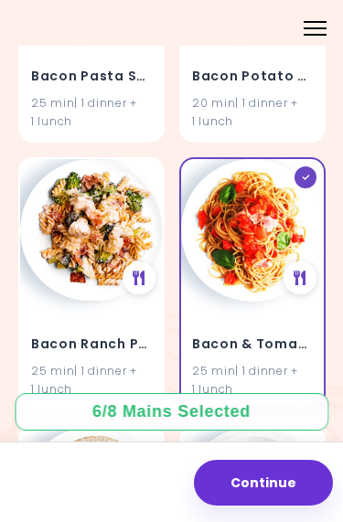
click at [107, 362] on div "25 min | 1 dinner + 1 lunch" at bounding box center [91, 379] width 121 height 35
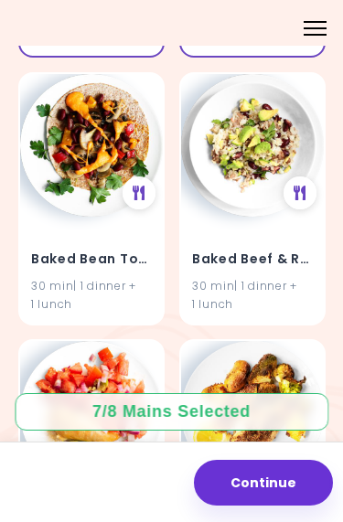
scroll to position [4992, 0]
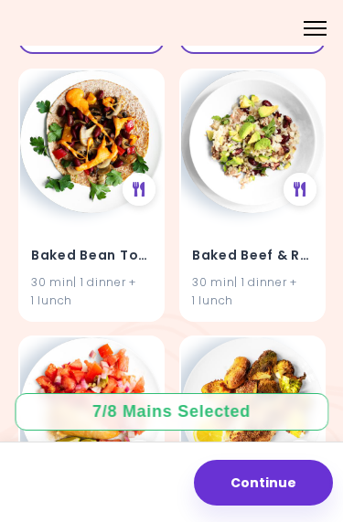
click at [116, 248] on div "Baked Bean Tortillas 30 min | 1 dinner + 1 lunch" at bounding box center [91, 266] width 143 height 107
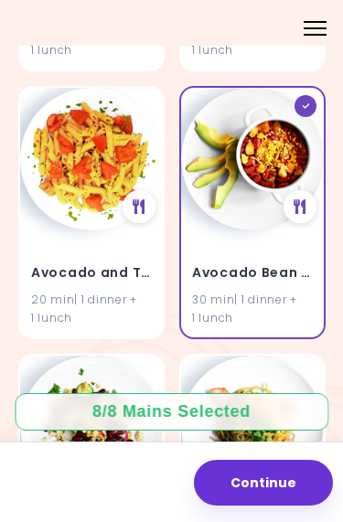
scroll to position [1485, 0]
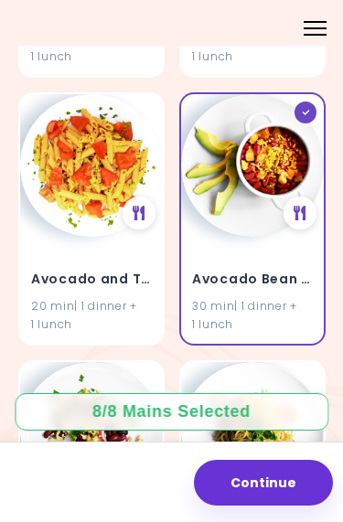
click at [294, 208] on icon at bounding box center [300, 213] width 13 height 15
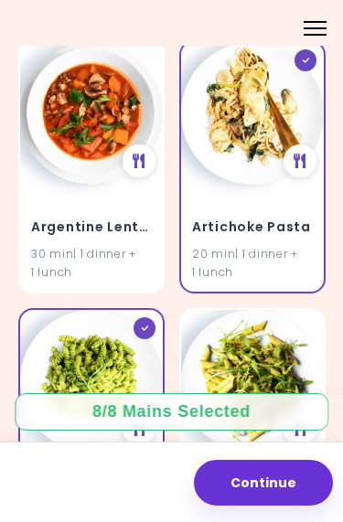
scroll to position [470, 0]
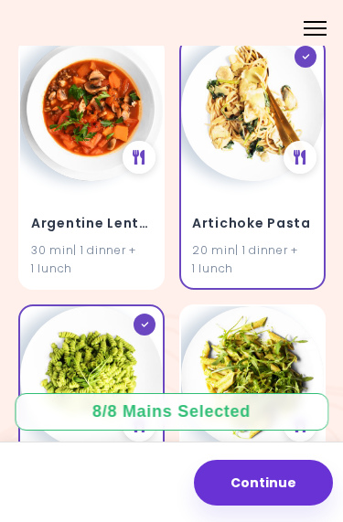
click at [311, 52] on div at bounding box center [305, 57] width 22 height 22
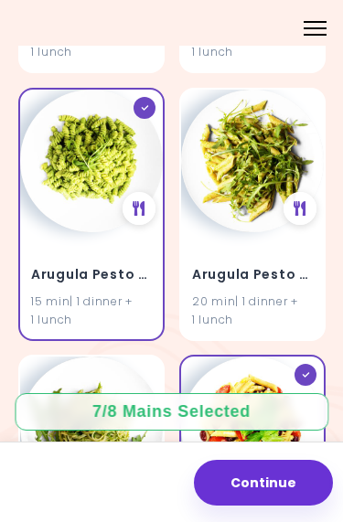
scroll to position [691, 0]
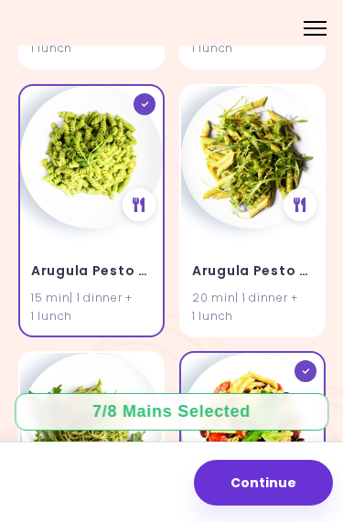
click at [145, 102] on icon at bounding box center [144, 104] width 8 height 5
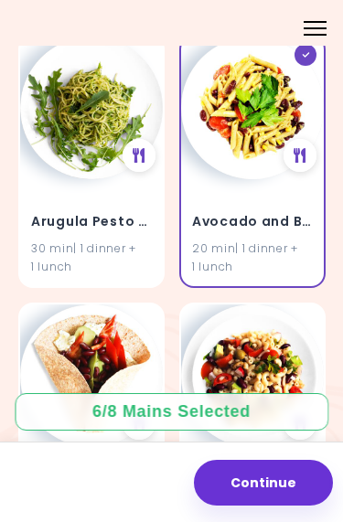
scroll to position [1009, 0]
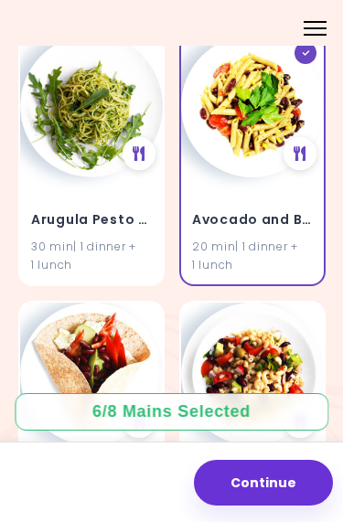
click at [312, 55] on div at bounding box center [305, 53] width 22 height 22
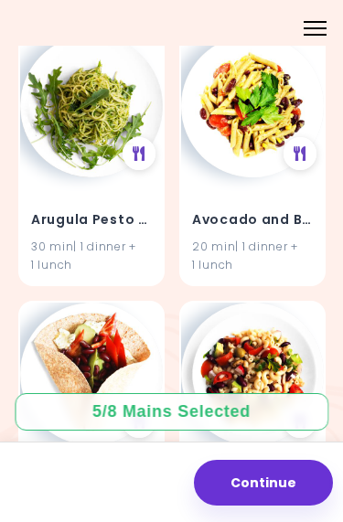
click at [249, 123] on img at bounding box center [252, 106] width 143 height 143
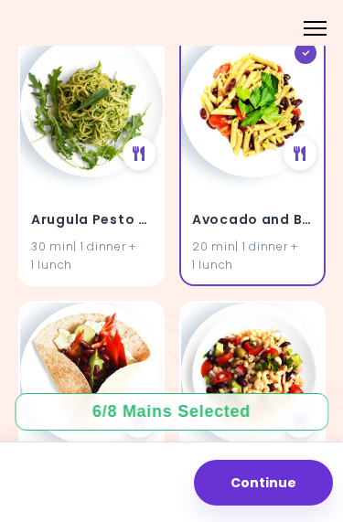
click at [265, 102] on img at bounding box center [252, 106] width 143 height 143
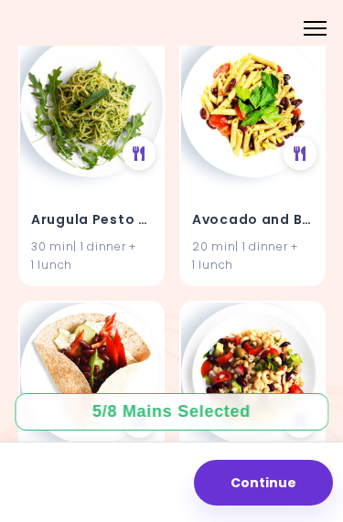
click at [267, 102] on img at bounding box center [252, 106] width 143 height 143
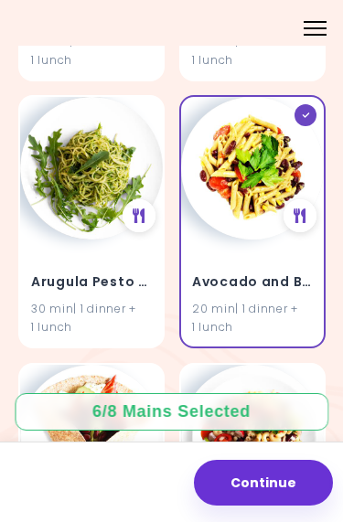
scroll to position [944, 0]
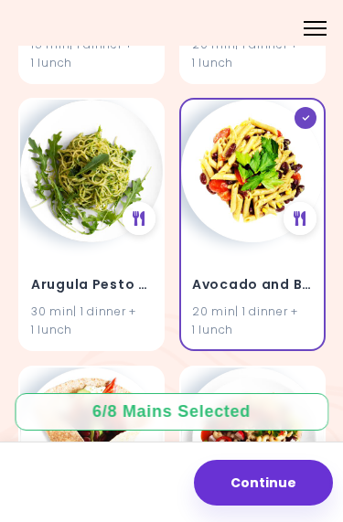
click at [252, 274] on h4 "Avocado and Bean Pasta Salad" at bounding box center [252, 285] width 121 height 29
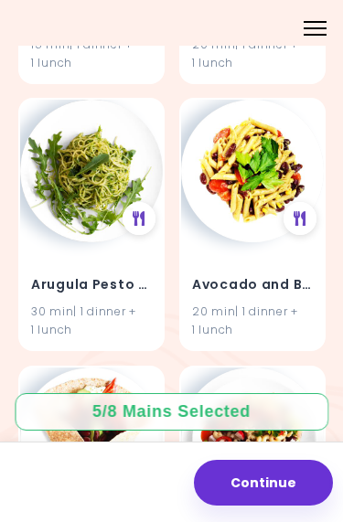
click at [269, 276] on h4 "Avocado and Bean Pasta Salad" at bounding box center [252, 285] width 121 height 29
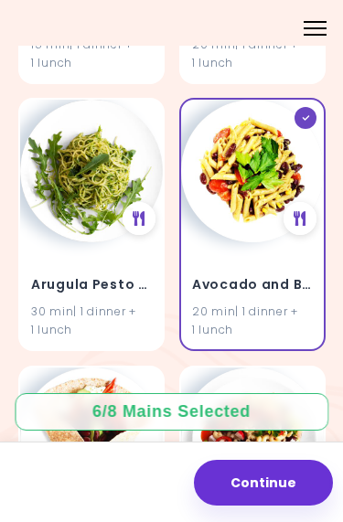
click at [247, 277] on h4 "Avocado and Bean Pasta Salad" at bounding box center [252, 285] width 121 height 29
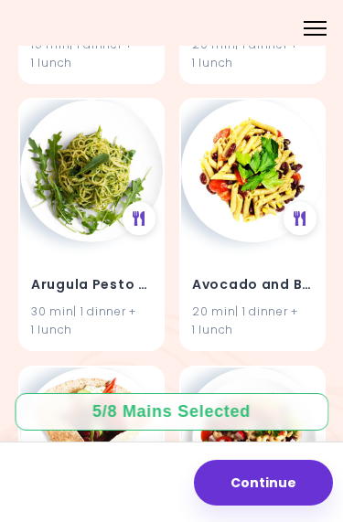
click at [311, 121] on div "Avocado and Bean Pasta Salad 20 min | 1 dinner + 1 lunch" at bounding box center [252, 224] width 146 height 253
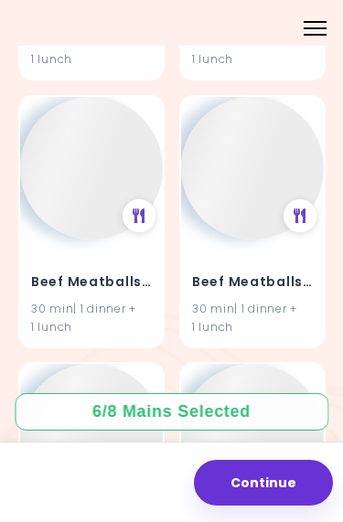
scroll to position [15678, 0]
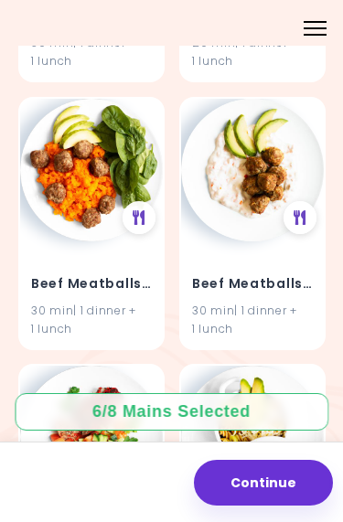
click at [264, 269] on h4 "Beef Meatballs on Yogurt" at bounding box center [252, 283] width 121 height 29
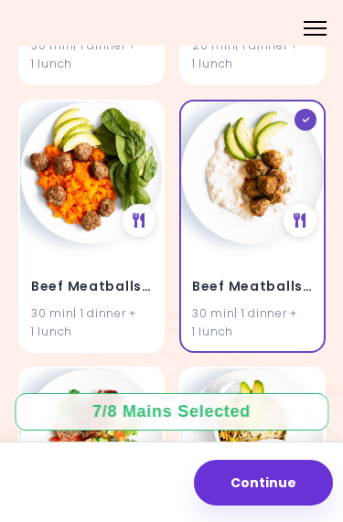
scroll to position [15669, 0]
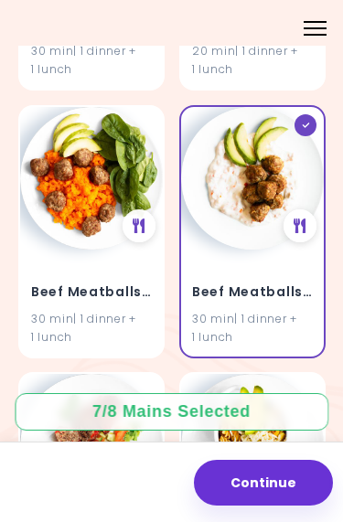
click at [274, 277] on h4 "Beef Meatballs on Yogurt" at bounding box center [252, 291] width 121 height 29
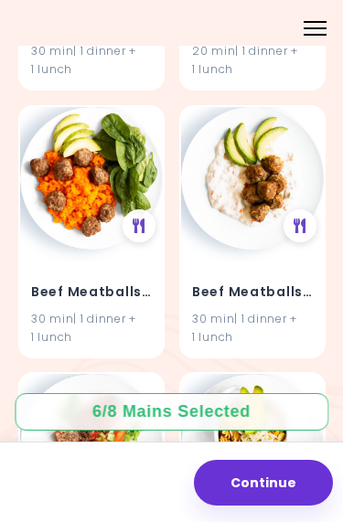
click at [271, 277] on h4 "Beef Meatballs on Yogurt" at bounding box center [252, 291] width 121 height 29
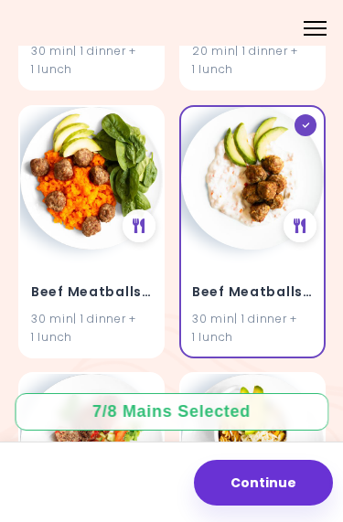
click at [270, 277] on h4 "Beef Meatballs on Yogurt" at bounding box center [252, 291] width 121 height 29
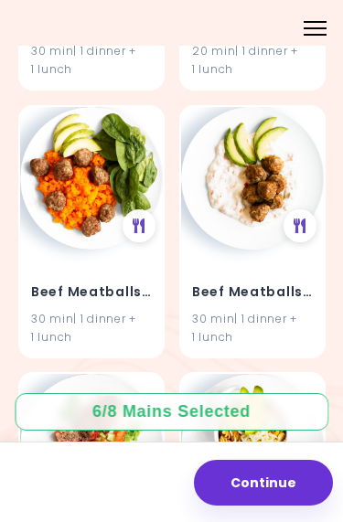
click at [262, 277] on h4 "Beef Meatballs on Yogurt" at bounding box center [252, 291] width 121 height 29
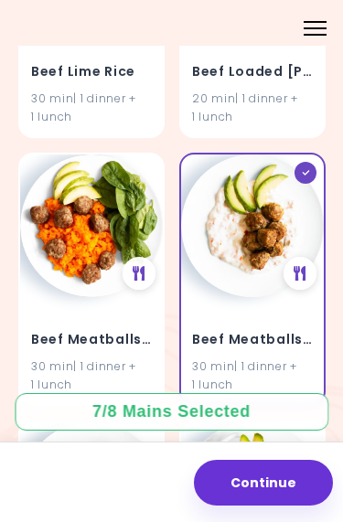
scroll to position [15621, 0]
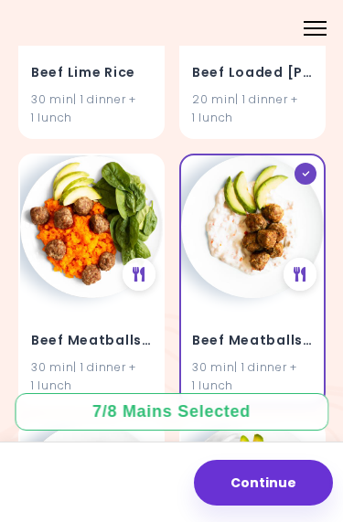
click at [317, 298] on div "Beef Meatballs on Yogurt 30 min | 1 dinner + 1 lunch" at bounding box center [252, 351] width 143 height 107
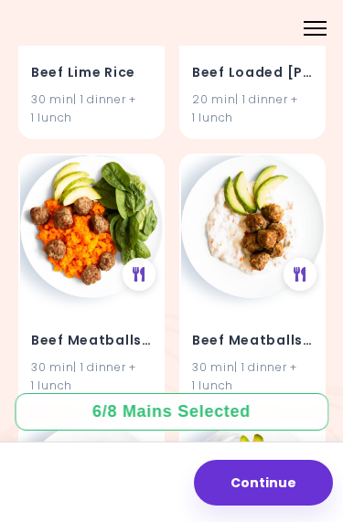
click at [314, 298] on div "Beef Meatballs on Yogurt 30 min | 1 dinner + 1 lunch" at bounding box center [252, 351] width 143 height 107
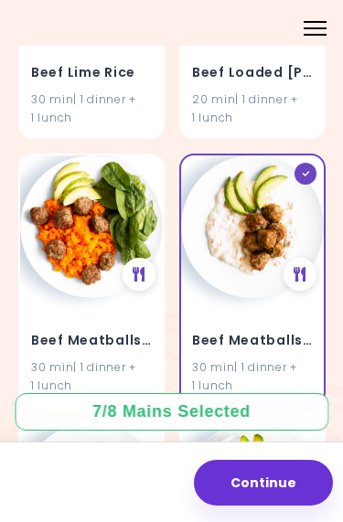
click at [297, 326] on h4 "Beef Meatballs on Yogurt" at bounding box center [252, 340] width 121 height 29
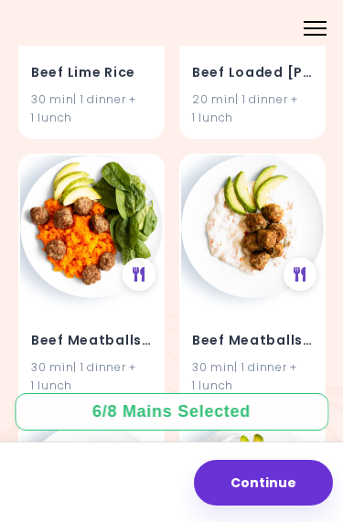
click at [303, 267] on icon at bounding box center [300, 274] width 13 height 15
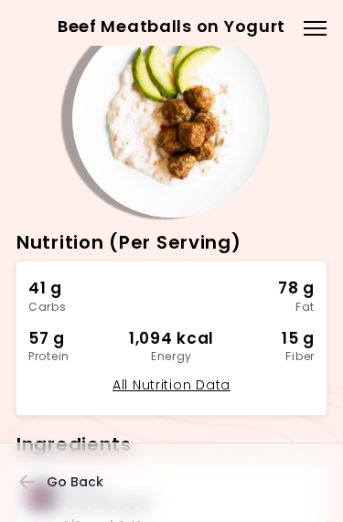
scroll to position [27, 0]
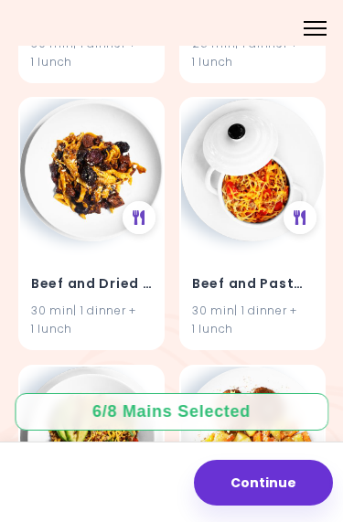
scroll to position [13799, 0]
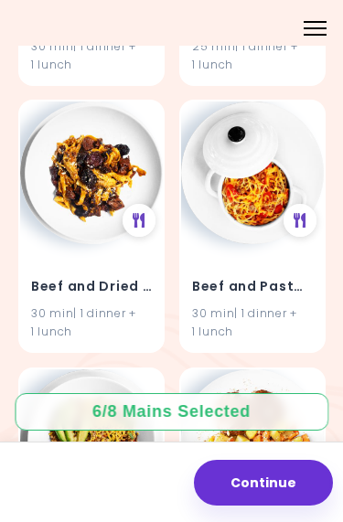
click at [265, 163] on img at bounding box center [252, 173] width 143 height 143
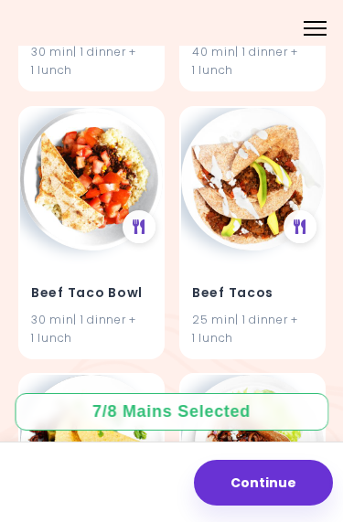
scroll to position [17805, 0]
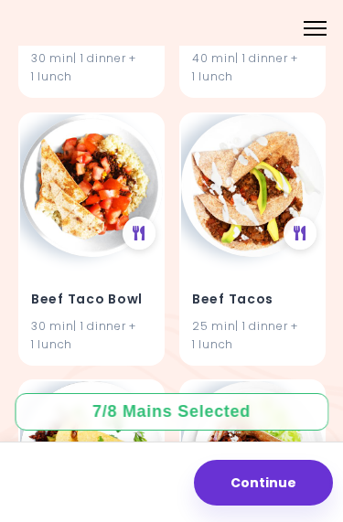
click at [41, 284] on h4 "Beef Taco Bowl" at bounding box center [91, 298] width 121 height 29
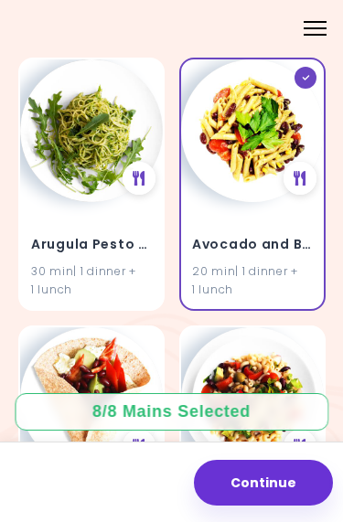
scroll to position [982, 0]
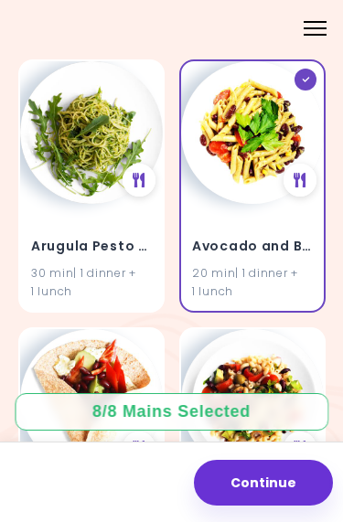
click at [309, 77] on icon at bounding box center [305, 79] width 8 height 5
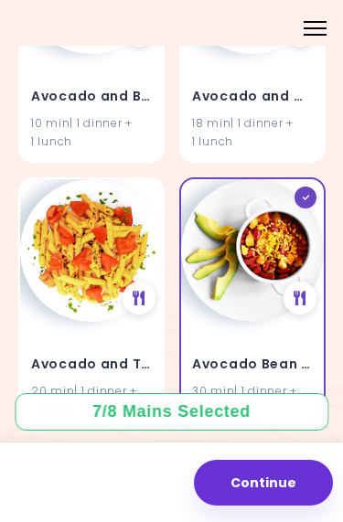
scroll to position [1409, 0]
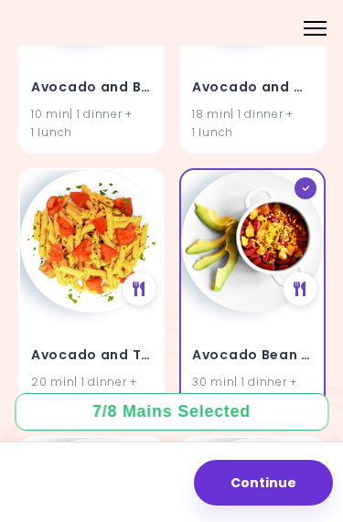
click at [310, 196] on img at bounding box center [252, 241] width 143 height 143
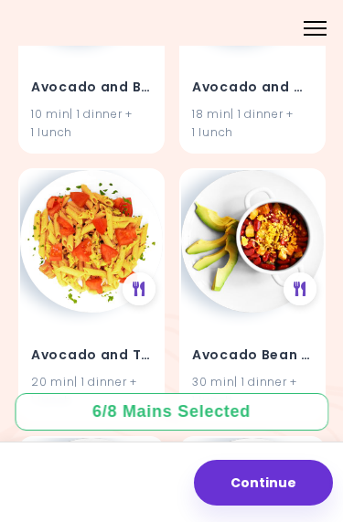
click at [294, 188] on img at bounding box center [252, 241] width 143 height 143
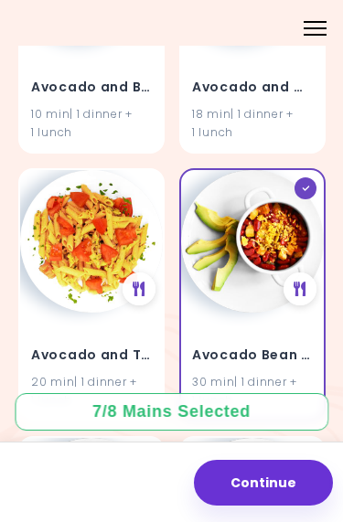
click at [311, 184] on div at bounding box center [305, 188] width 22 height 22
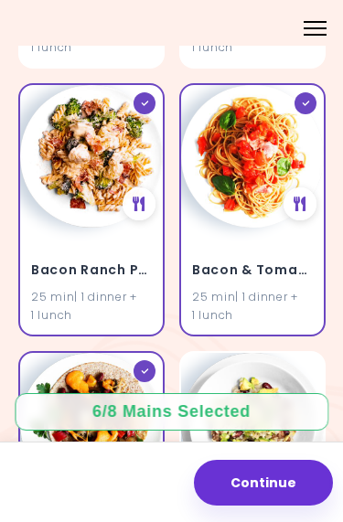
scroll to position [4707, 0]
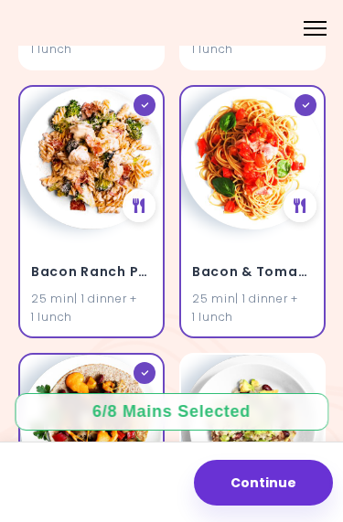
click at [142, 102] on icon at bounding box center [144, 104] width 8 height 5
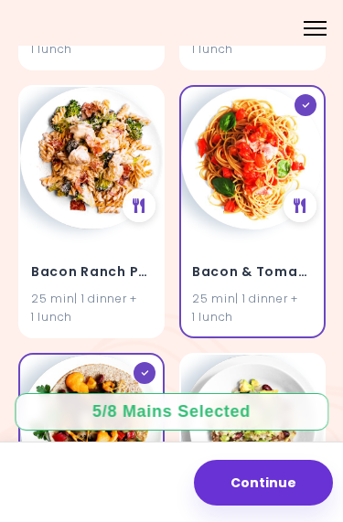
click at [310, 94] on div at bounding box center [305, 105] width 22 height 22
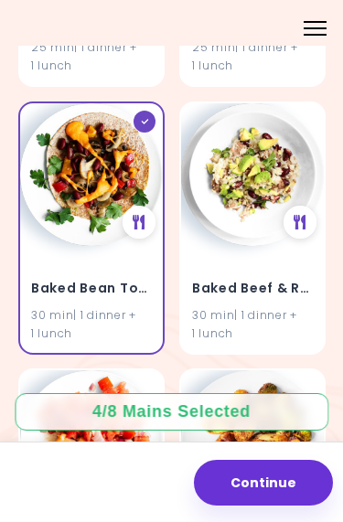
scroll to position [4958, 0]
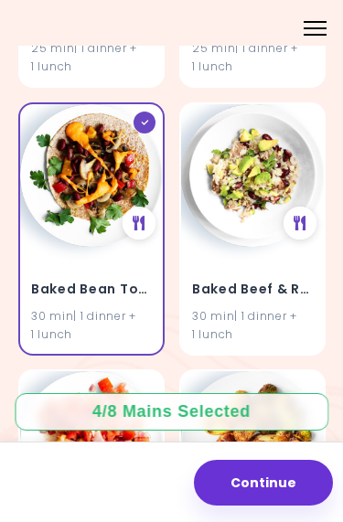
click at [142, 112] on div at bounding box center [145, 123] width 22 height 22
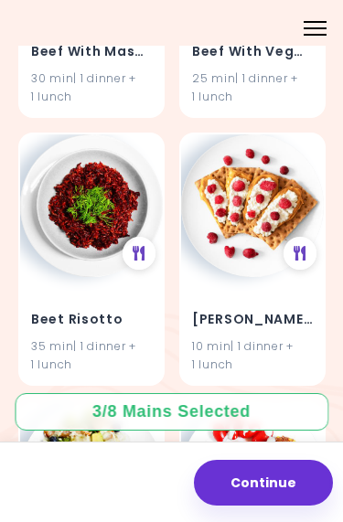
scroll to position [19121, 0]
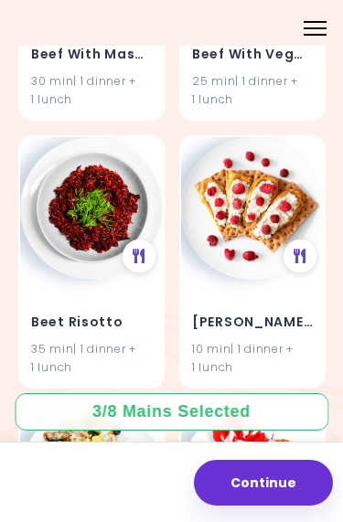
click at [80, 153] on img at bounding box center [91, 208] width 143 height 143
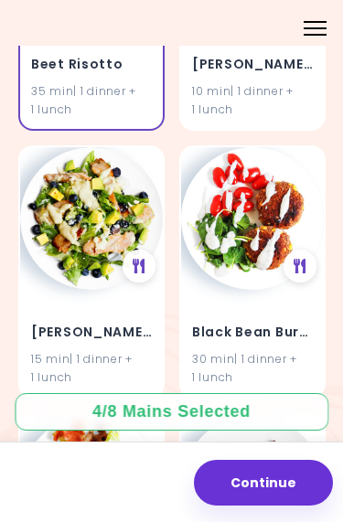
scroll to position [19358, 0]
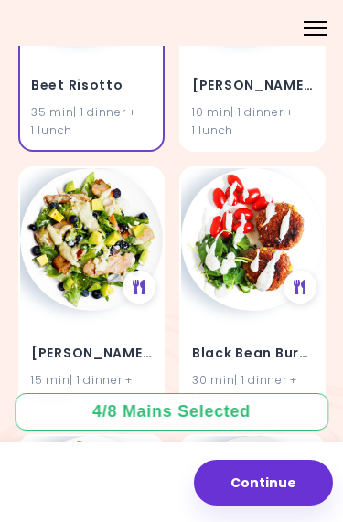
click at [72, 338] on h4 "Berry Chicken Salad" at bounding box center [91, 352] width 121 height 29
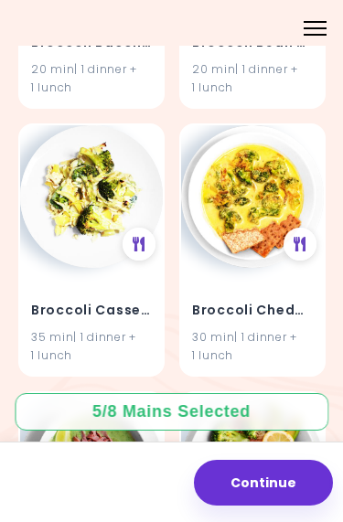
scroll to position [20753, 0]
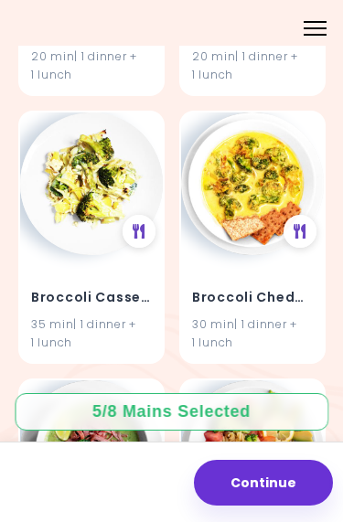
click at [131, 215] on div at bounding box center [139, 231] width 33 height 33
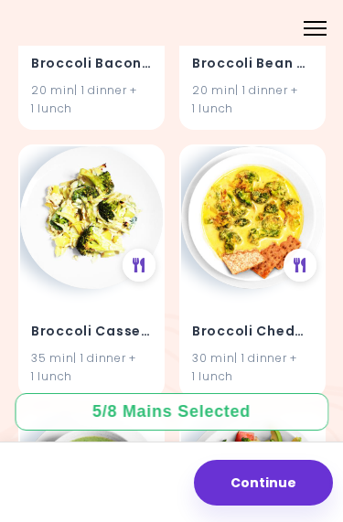
scroll to position [20726, 0]
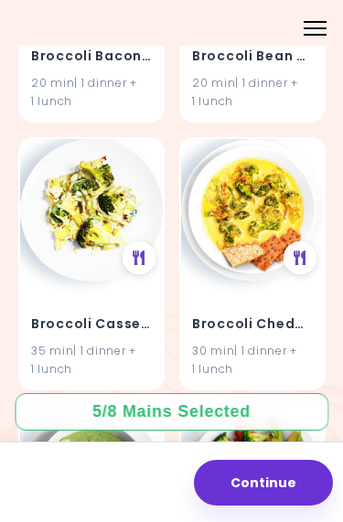
click at [67, 282] on div "Broccoli Casserole 35 min | 1 dinner + 1 lunch" at bounding box center [91, 335] width 143 height 107
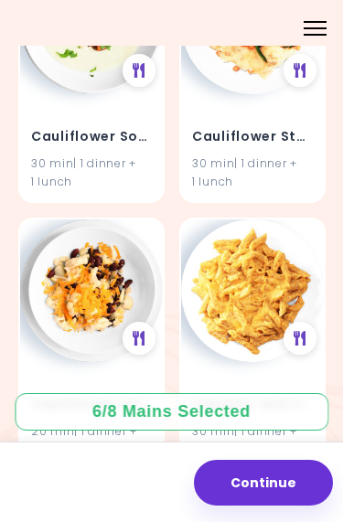
scroll to position [26004, 0]
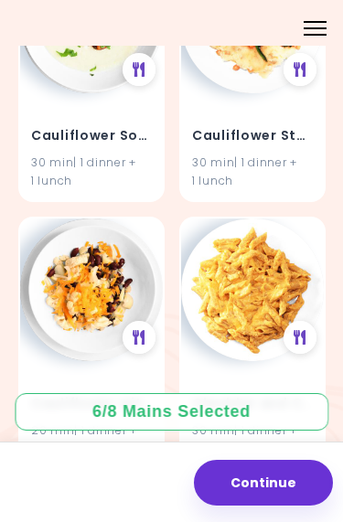
click at [307, 321] on div at bounding box center [300, 337] width 33 height 33
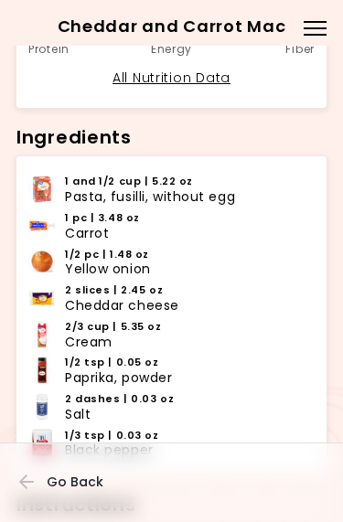
scroll to position [342, 0]
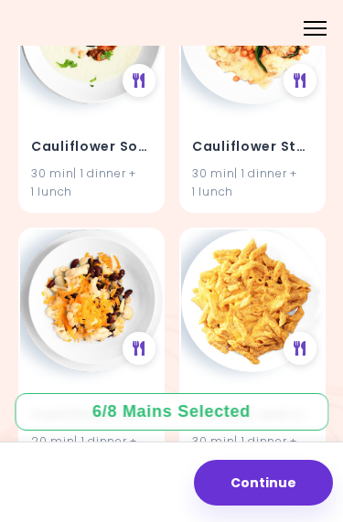
scroll to position [25992, 0]
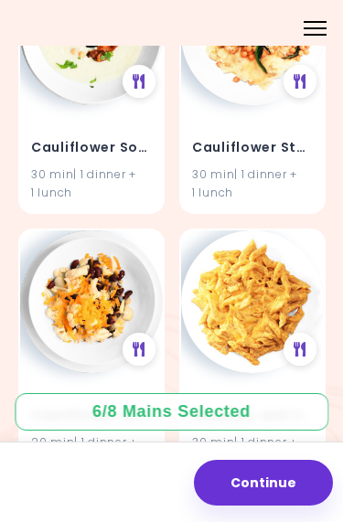
click at [243, 230] on img at bounding box center [252, 301] width 143 height 143
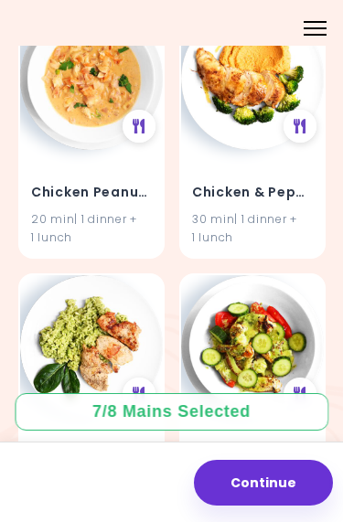
scroll to position [35857, 0]
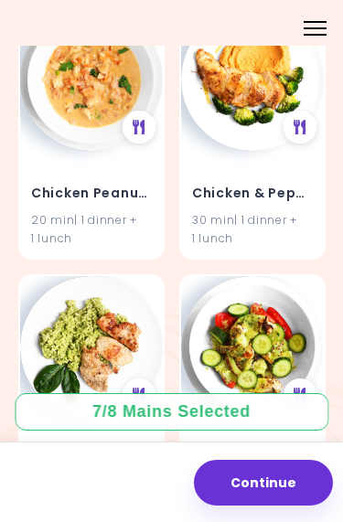
click at [60, 276] on img at bounding box center [91, 347] width 143 height 143
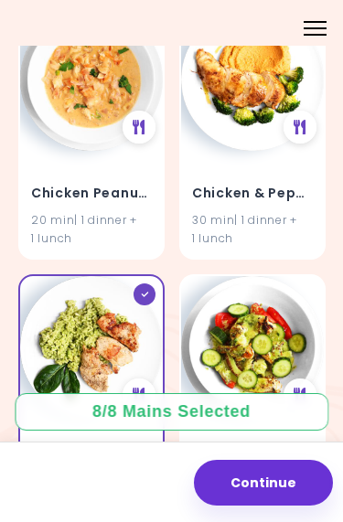
click at [125, 379] on div at bounding box center [139, 395] width 33 height 33
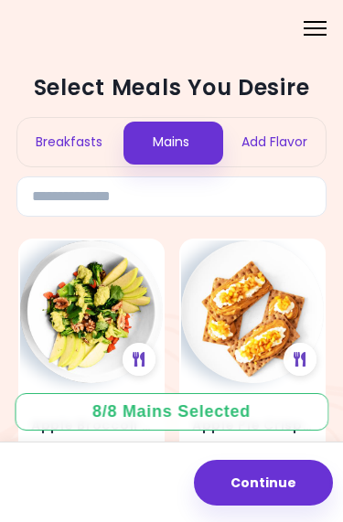
click at [284, 489] on button "Continue" at bounding box center [263, 483] width 139 height 46
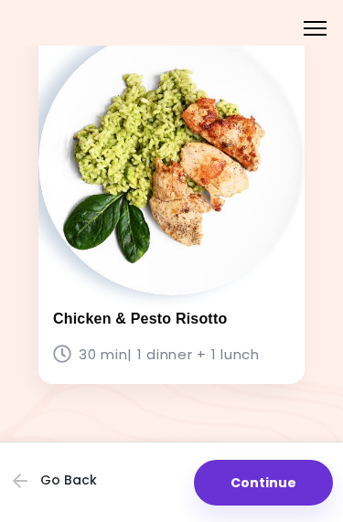
scroll to position [2704, 0]
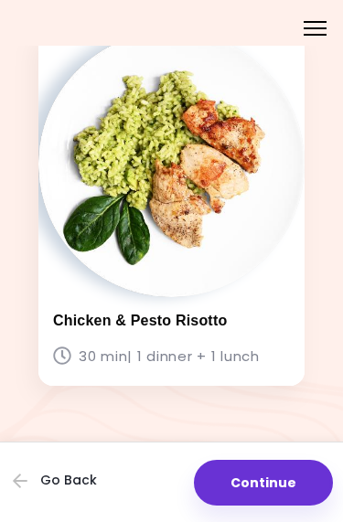
click at [287, 483] on button "Continue" at bounding box center [263, 483] width 139 height 46
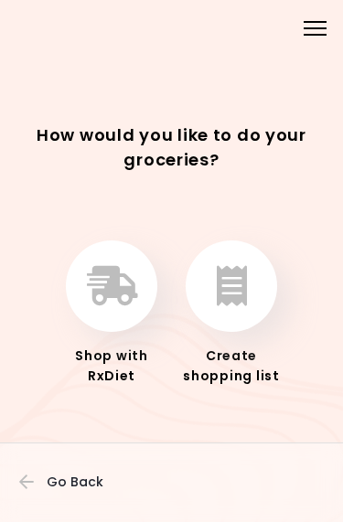
click at [110, 291] on icon "button" at bounding box center [112, 286] width 50 height 40
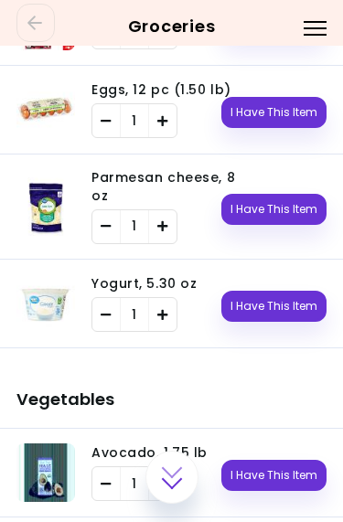
scroll to position [799, 0]
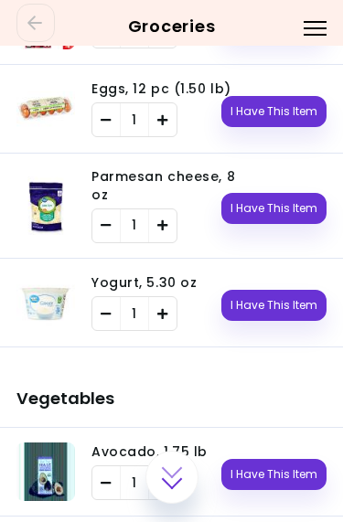
click at [293, 110] on button "I Have This Item" at bounding box center [273, 111] width 105 height 31
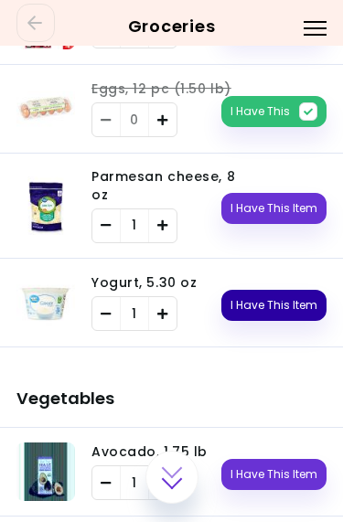
click at [294, 291] on button "I Have This Item" at bounding box center [273, 305] width 105 height 31
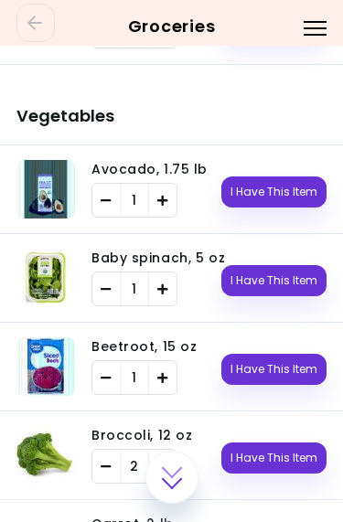
scroll to position [1084, 0]
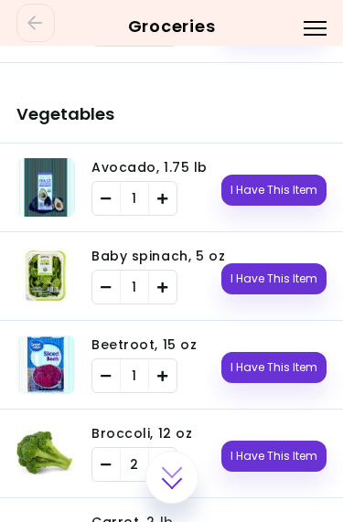
click at [286, 175] on button "I Have This Item" at bounding box center [273, 190] width 105 height 31
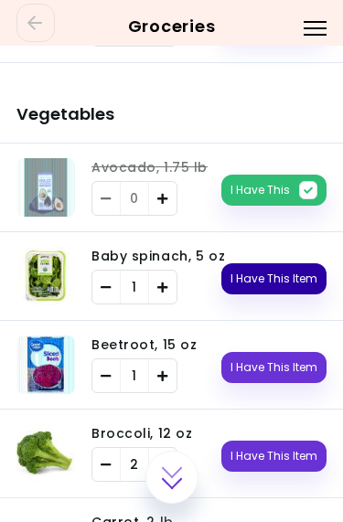
click at [289, 268] on button "I Have This Item" at bounding box center [273, 278] width 105 height 31
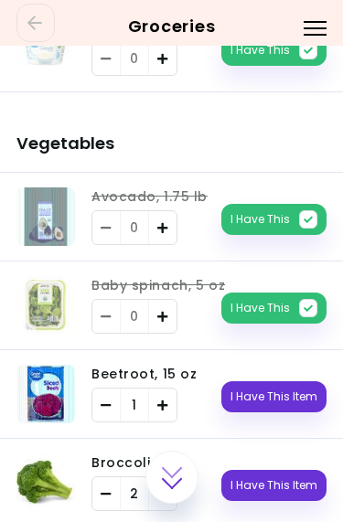
scroll to position [1049, 0]
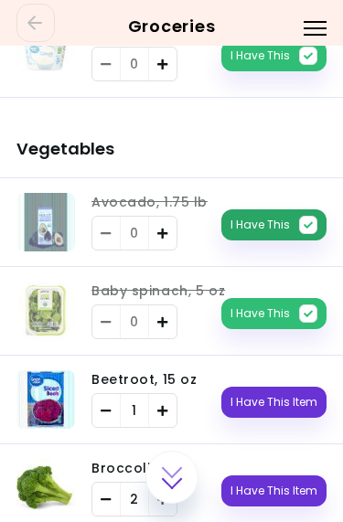
click at [286, 210] on button "I Have This" at bounding box center [273, 224] width 105 height 31
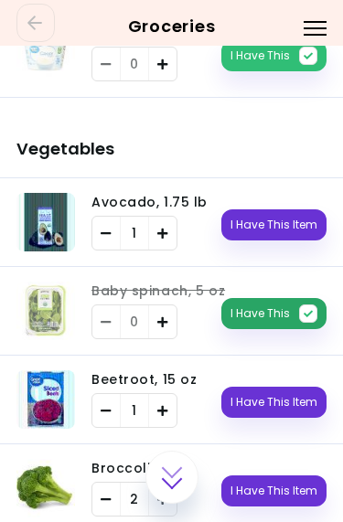
click at [278, 298] on button "I Have This" at bounding box center [273, 313] width 105 height 31
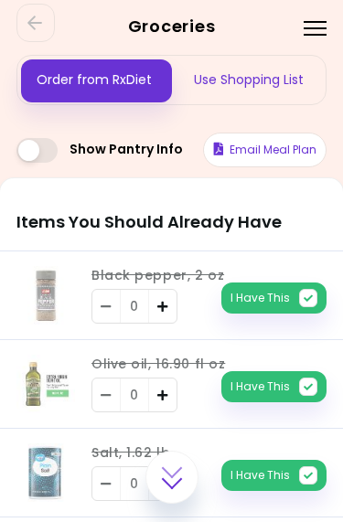
scroll to position [0, 0]
click at [277, 70] on div "Use Shopping List" at bounding box center [249, 80] width 155 height 48
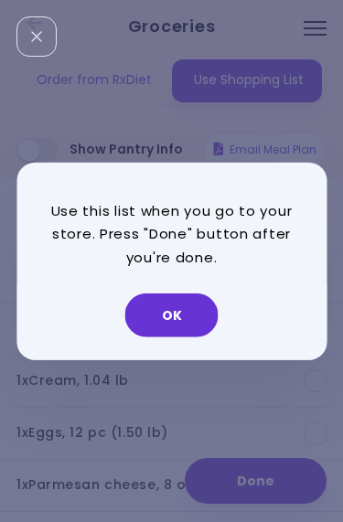
click at [189, 314] on button "OK" at bounding box center [171, 316] width 93 height 44
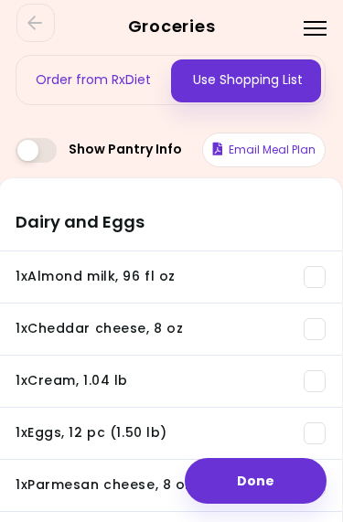
click at [316, 275] on span at bounding box center [315, 277] width 22 height 22
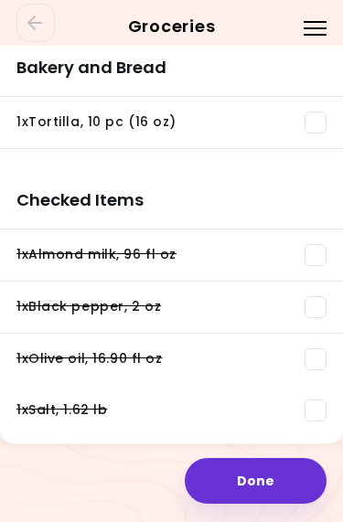
click at [326, 261] on span at bounding box center [316, 255] width 22 height 22
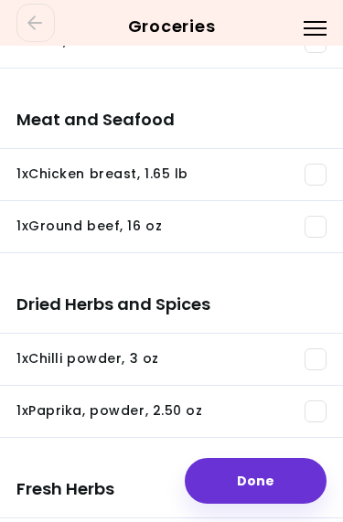
click at [317, 411] on span at bounding box center [316, 412] width 22 height 22
click at [312, 359] on span at bounding box center [316, 359] width 22 height 22
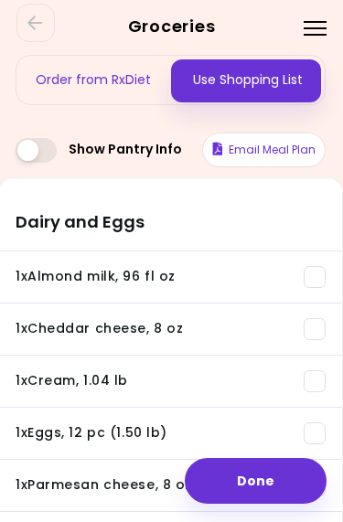
scroll to position [0, 1]
click at [266, 479] on button "Done" at bounding box center [256, 481] width 142 height 46
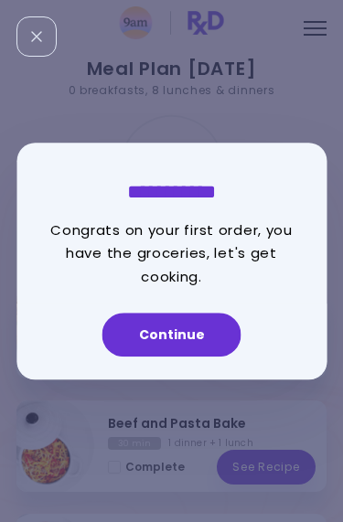
click at [192, 337] on button "Continue" at bounding box center [171, 335] width 139 height 44
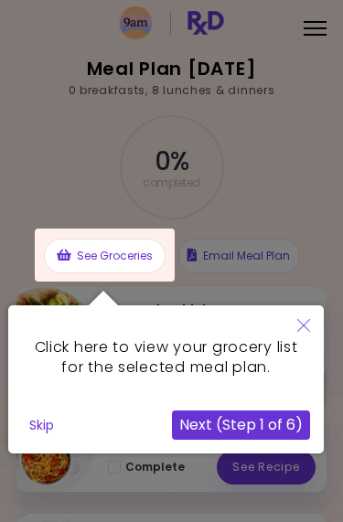
click at [123, 262] on div at bounding box center [105, 255] width 140 height 53
click at [109, 271] on div at bounding box center [105, 255] width 140 height 53
click at [268, 427] on button "Next (Step 1 of 6)" at bounding box center [241, 425] width 138 height 29
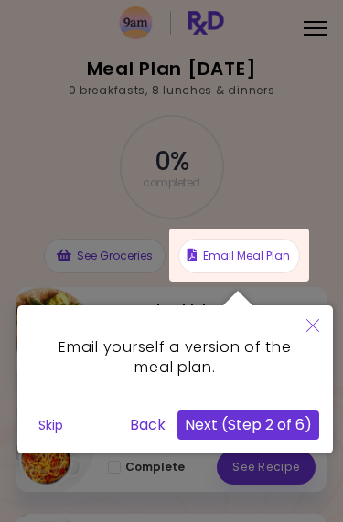
click at [266, 258] on div at bounding box center [239, 255] width 140 height 53
click at [272, 434] on button "Next (Step 2 of 6)" at bounding box center [248, 425] width 142 height 29
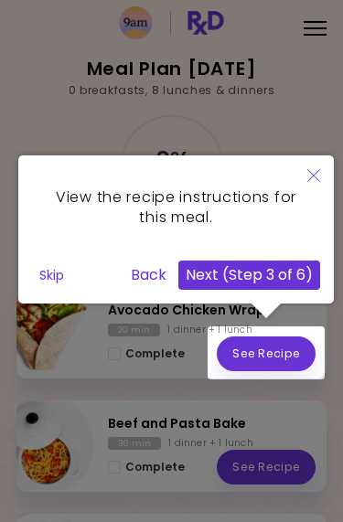
click at [285, 284] on button "Next (Step 3 of 6)" at bounding box center [249, 275] width 142 height 29
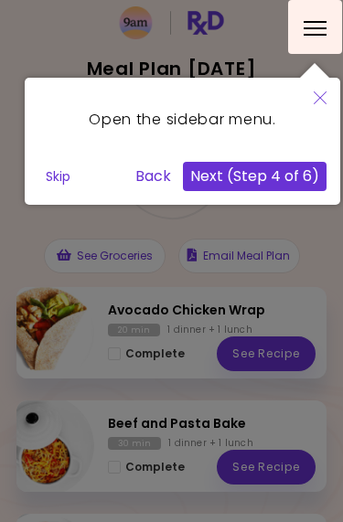
click at [320, 27] on div at bounding box center [315, 27] width 54 height 54
click at [296, 184] on button "Next (Step 4 of 6)" at bounding box center [255, 176] width 144 height 29
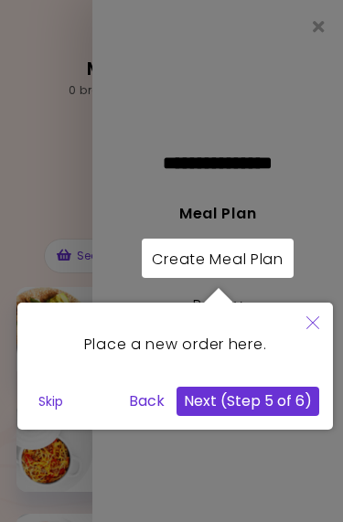
click at [272, 406] on button "Next (Step 5 of 6)" at bounding box center [248, 401] width 143 height 29
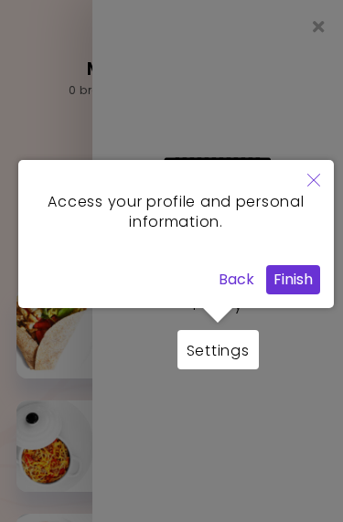
click at [293, 293] on button "Finish" at bounding box center [293, 279] width 54 height 29
